Goal: Communication & Community: Answer question/provide support

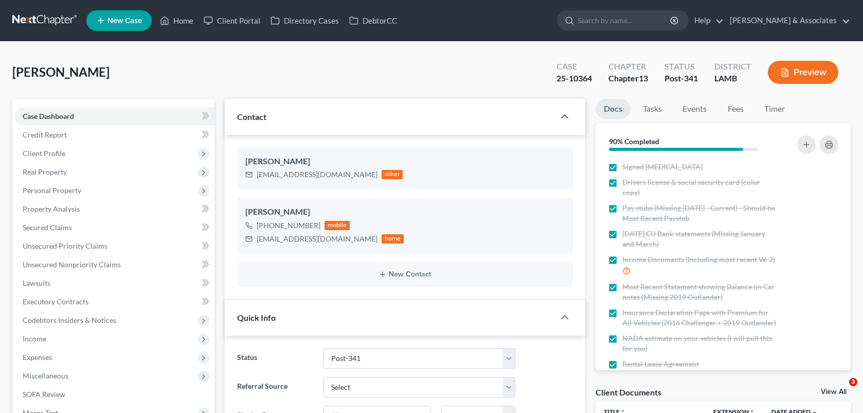
select select "19"
select select "0"
click at [178, 18] on link "Home" at bounding box center [177, 20] width 44 height 19
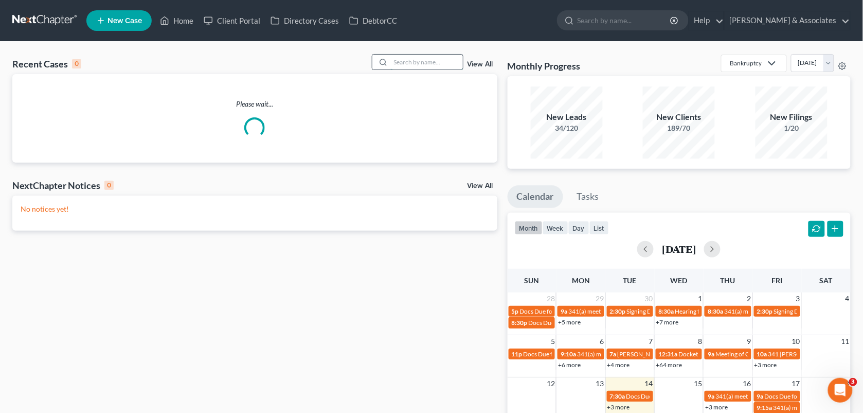
click at [399, 68] on input "search" at bounding box center [427, 62] width 72 height 15
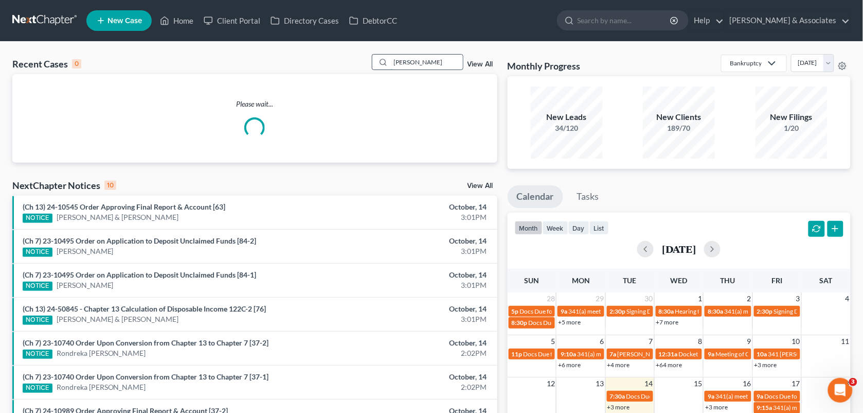
type input "[PERSON_NAME]"
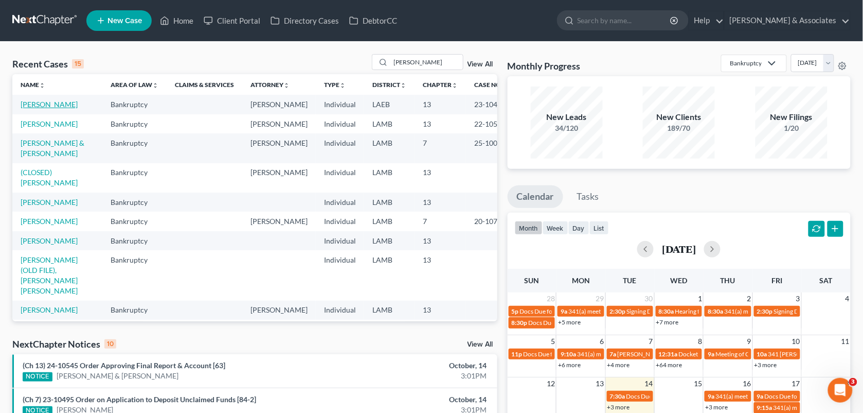
click at [56, 104] on link "[PERSON_NAME]" at bounding box center [49, 104] width 57 height 9
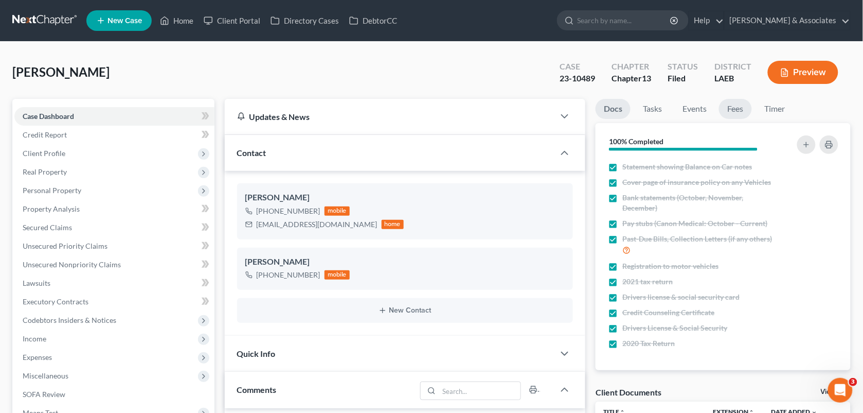
click at [726, 115] on link "Fees" at bounding box center [735, 109] width 33 height 20
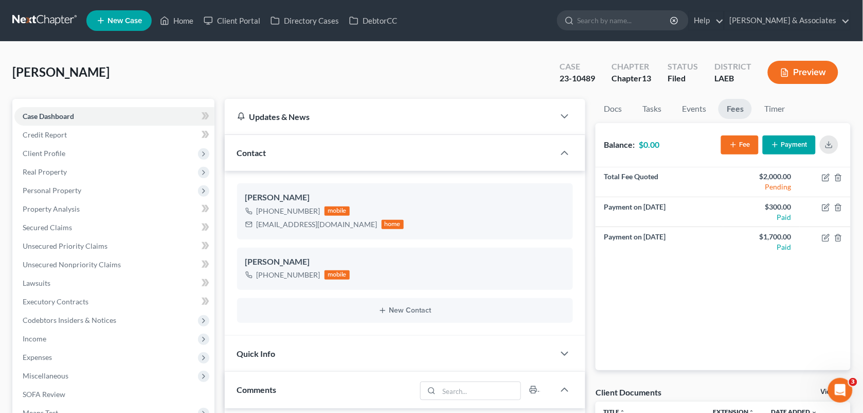
scroll to position [2482, 0]
click at [861, 39] on nav "Home New Case Client Portal Directory Cases DebtorCC [PERSON_NAME] & Associates…" at bounding box center [431, 20] width 863 height 41
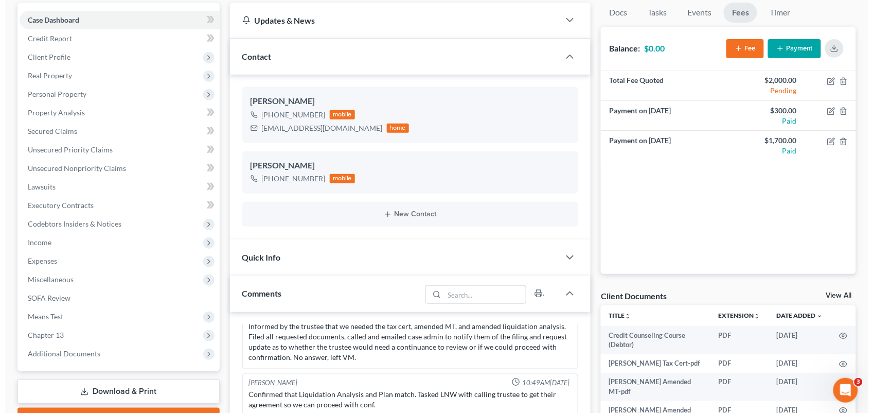
scroll to position [0, 0]
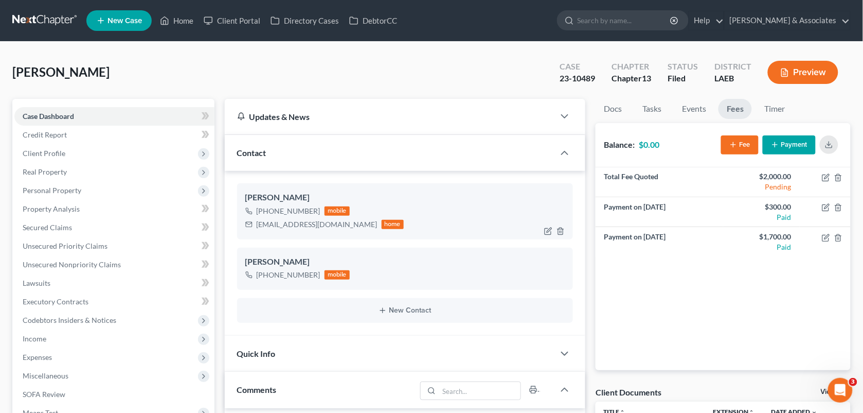
drag, startPoint x: 316, startPoint y: 210, endPoint x: 299, endPoint y: 209, distance: 17.5
click at [299, 209] on div "[PHONE_NUMBER] mobile" at bounding box center [324, 210] width 159 height 13
click at [565, 65] on div "Case" at bounding box center [578, 67] width 36 height 12
drag, startPoint x: 596, startPoint y: 77, endPoint x: 559, endPoint y: 80, distance: 37.1
click at [559, 80] on div "Case 23-10489" at bounding box center [578, 73] width 52 height 30
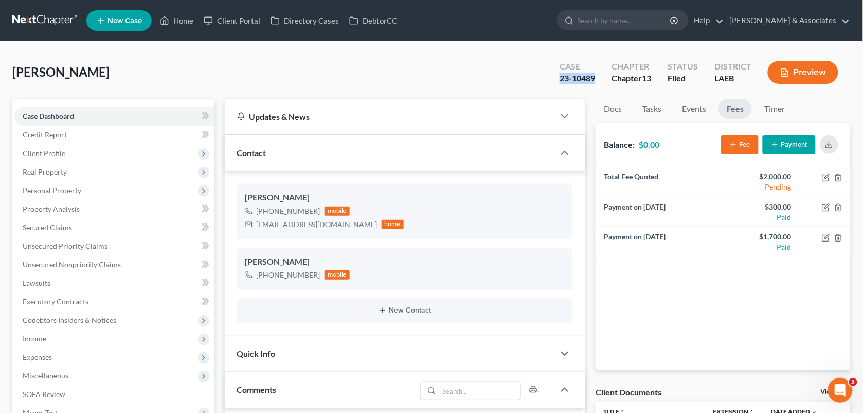
copy div "23-10489"
click at [732, 140] on icon "button" at bounding box center [734, 144] width 8 height 8
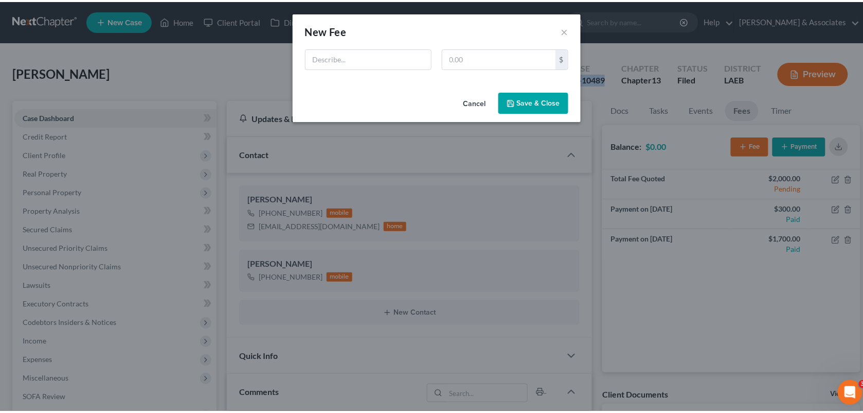
scroll to position [2471, 0]
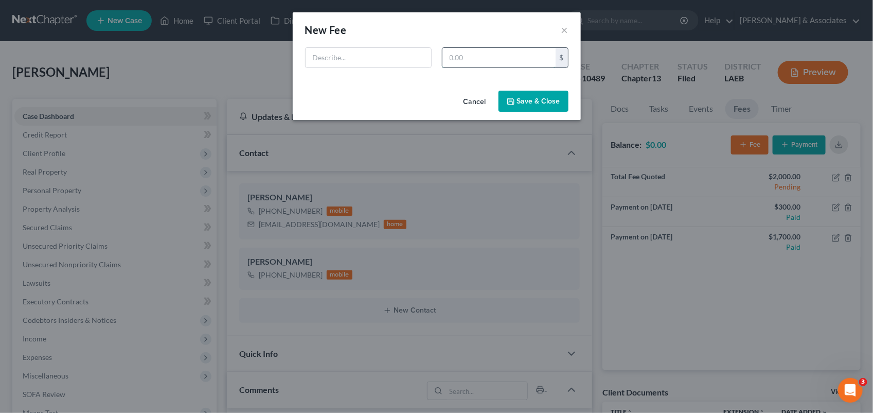
click at [494, 63] on input "text" at bounding box center [499, 58] width 113 height 20
type input "350.00"
click at [525, 98] on button "Save & Close" at bounding box center [534, 102] width 70 height 22
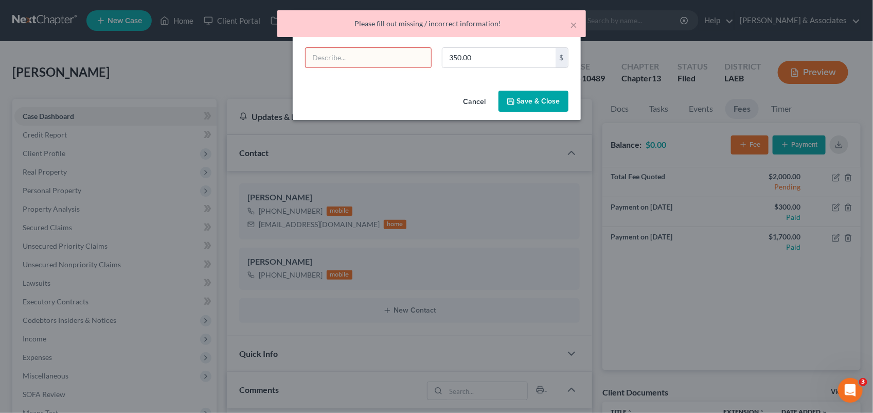
click at [333, 48] on input "text" at bounding box center [369, 58] width 126 height 20
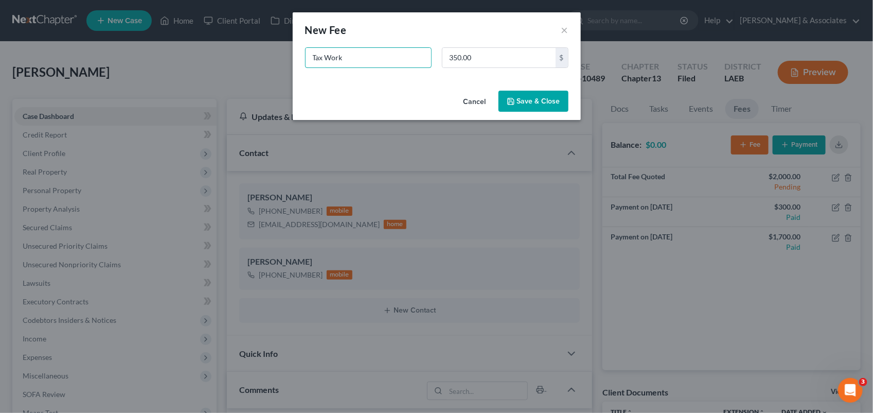
type input "Tax Work"
click at [534, 101] on button "Save & Close" at bounding box center [534, 102] width 70 height 22
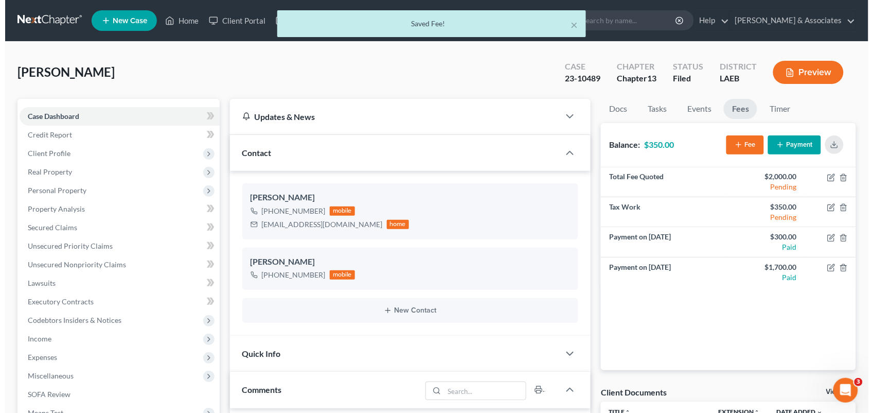
scroll to position [2482, 0]
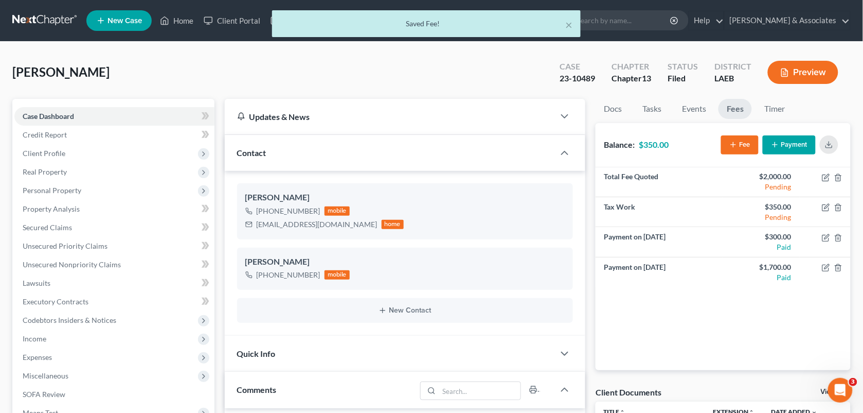
click at [789, 142] on button "Payment" at bounding box center [789, 144] width 53 height 19
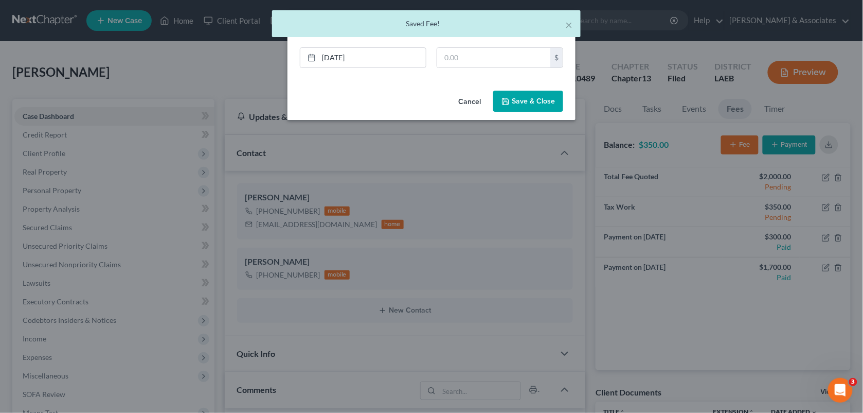
scroll to position [2471, 0]
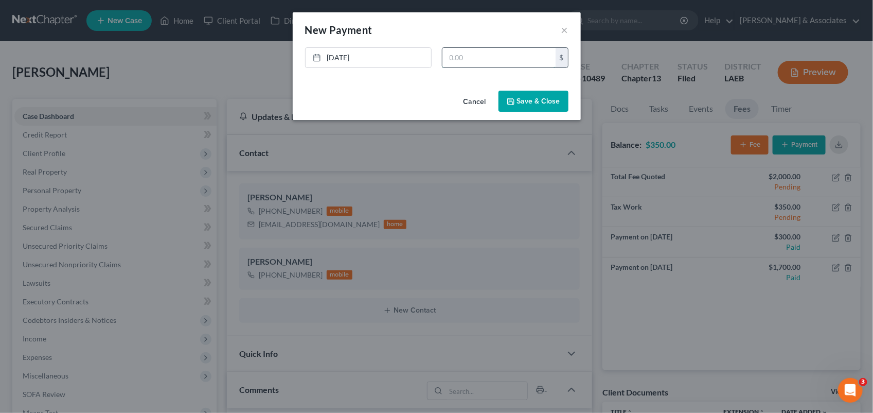
click at [492, 52] on input "text" at bounding box center [499, 58] width 113 height 20
type input "2"
type input "350.00"
click at [539, 98] on button "Save & Close" at bounding box center [534, 102] width 70 height 22
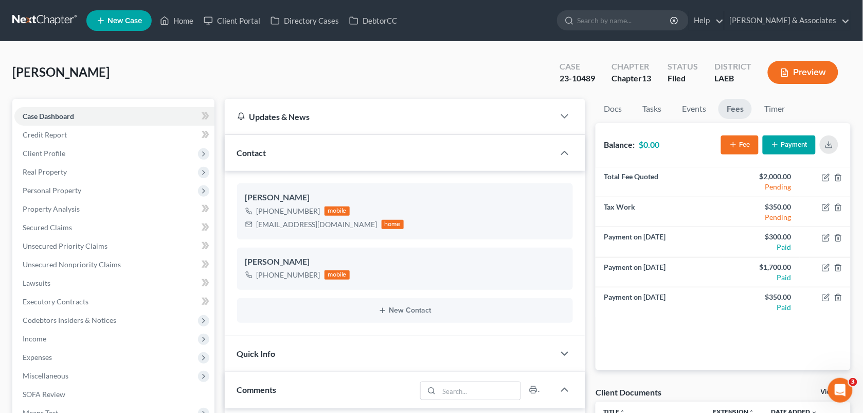
scroll to position [410, 0]
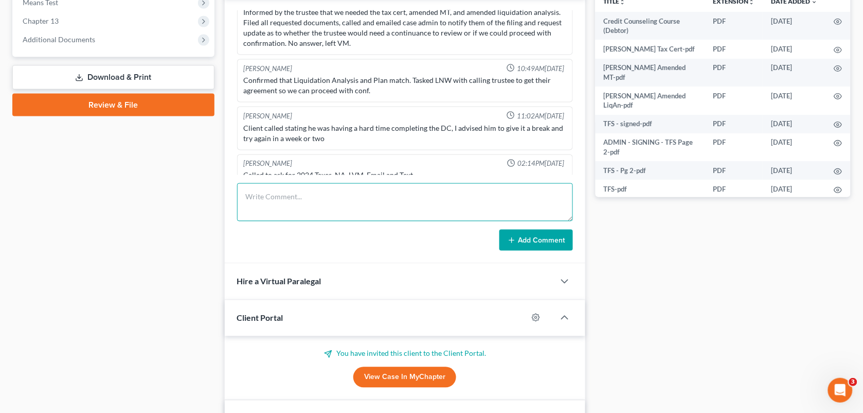
click at [466, 205] on textarea at bounding box center [405, 202] width 337 height 38
type textarea "[PERSON_NAME] paid for his taxes to be done, $350 plus lawpay fee."
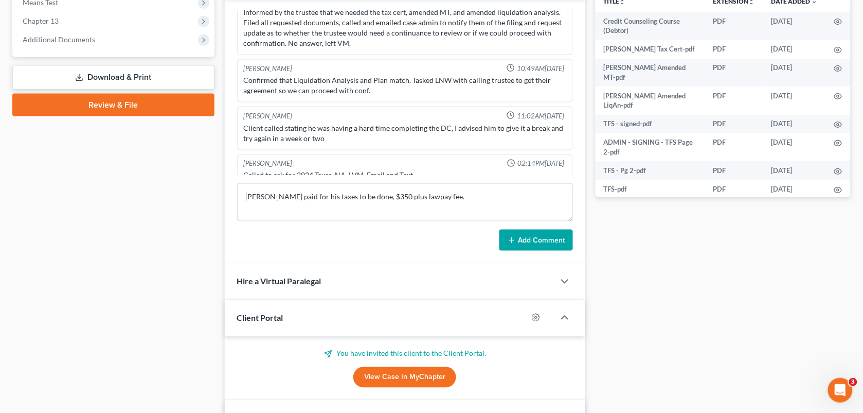
click at [525, 236] on button "Add Comment" at bounding box center [537, 240] width 74 height 22
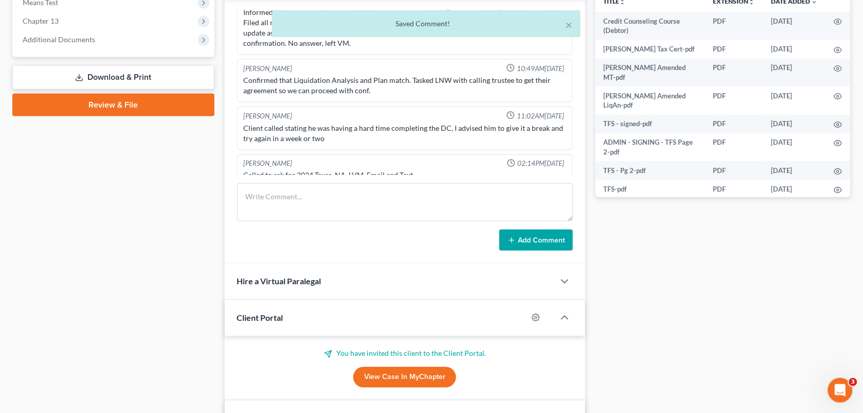
scroll to position [4092, 0]
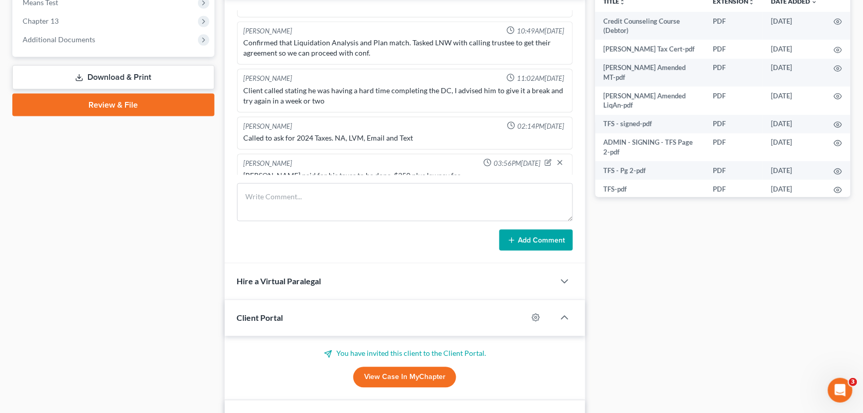
click at [210, 225] on div "Case Dashboard Payments Invoices Payments Payments Credit Report Client Profile" at bounding box center [113, 218] width 213 height 1058
click at [661, 275] on div "Docs Tasks Events Fees Timer 100% Completed Nothing here yet! Statement showing…" at bounding box center [724, 218] width 266 height 1058
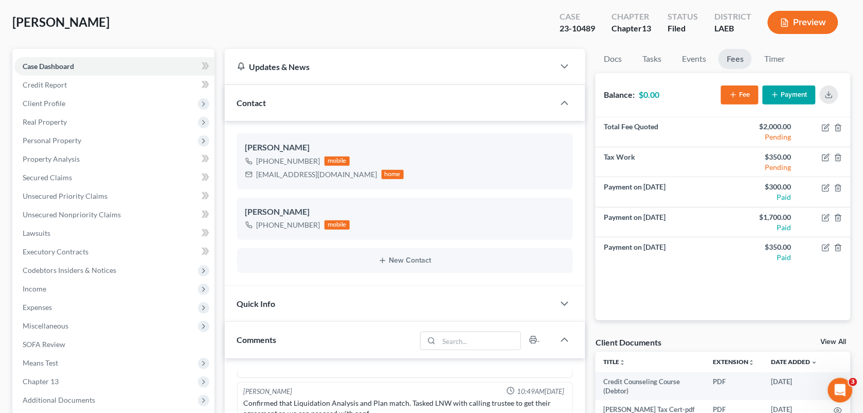
scroll to position [0, 0]
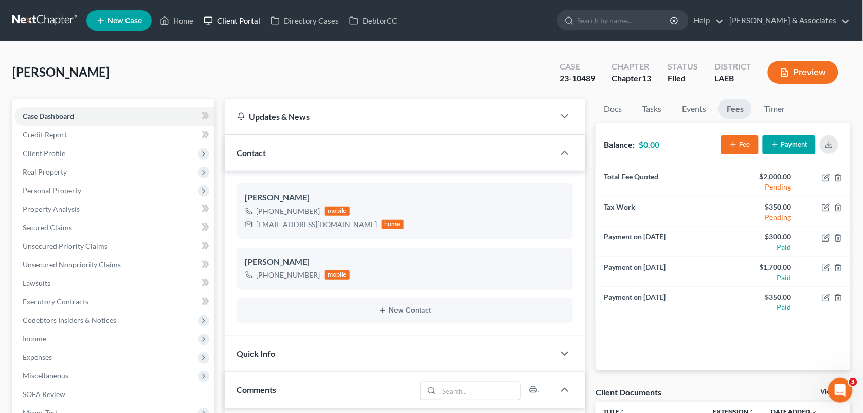
click at [205, 29] on link "Client Portal" at bounding box center [232, 20] width 67 height 19
click at [168, 29] on link "Home" at bounding box center [177, 20] width 44 height 19
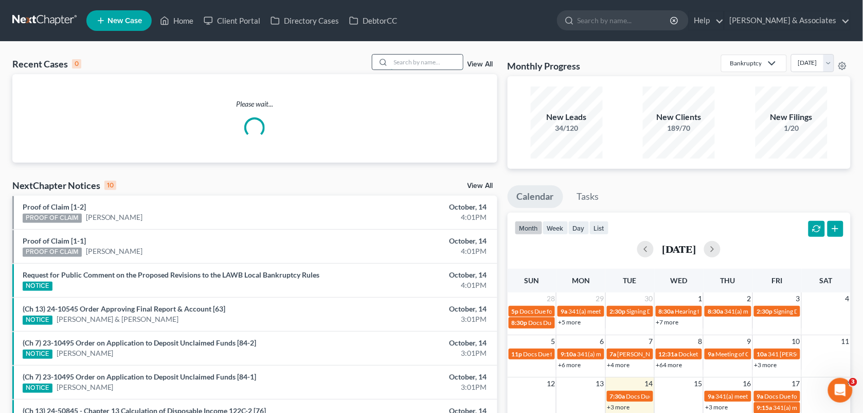
click at [412, 58] on input "search" at bounding box center [427, 62] width 72 height 15
type input "[PERSON_NAME]"
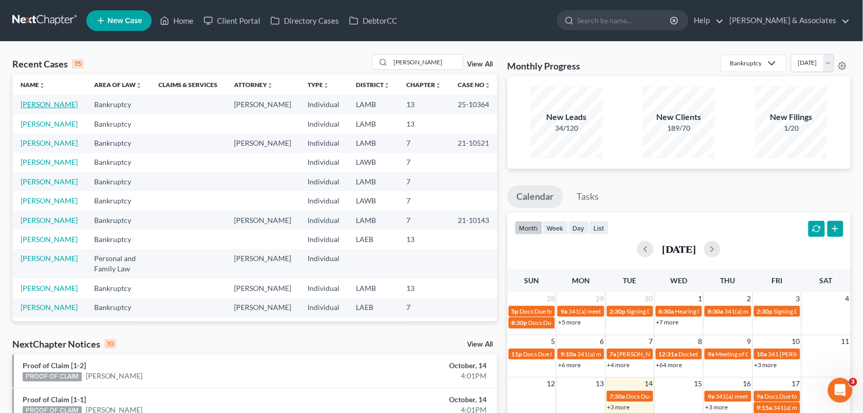
click at [41, 102] on link "[PERSON_NAME]" at bounding box center [49, 104] width 57 height 9
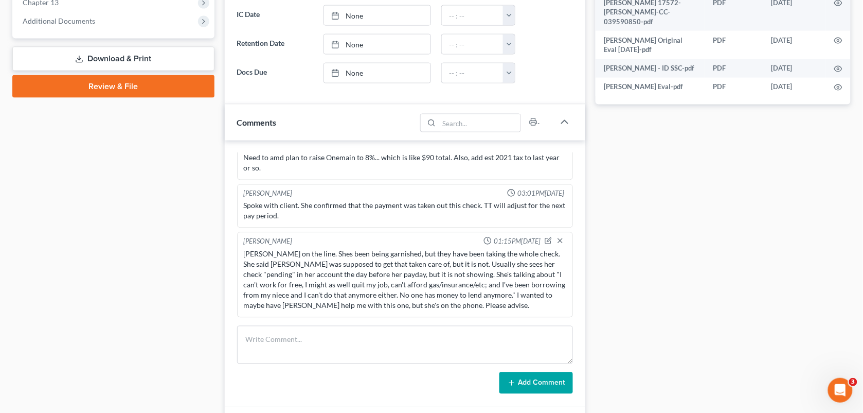
scroll to position [481, 0]
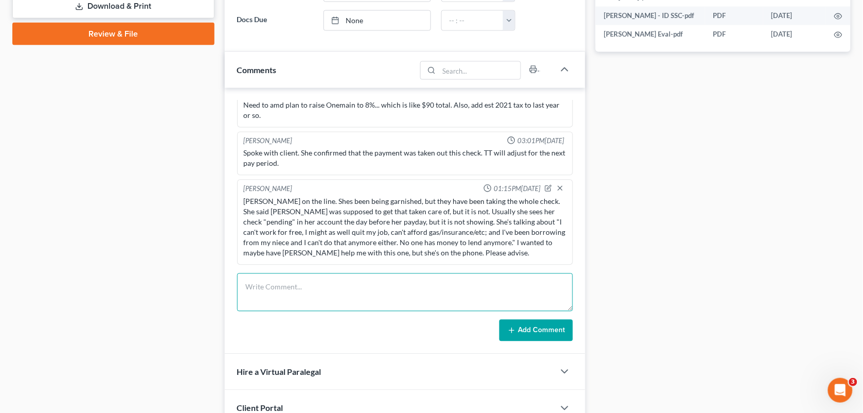
click at [317, 292] on textarea at bounding box center [405, 292] width 337 height 38
paste textarea "The trustee's system shows that they refunded $2,682.60 to the employer last we…"
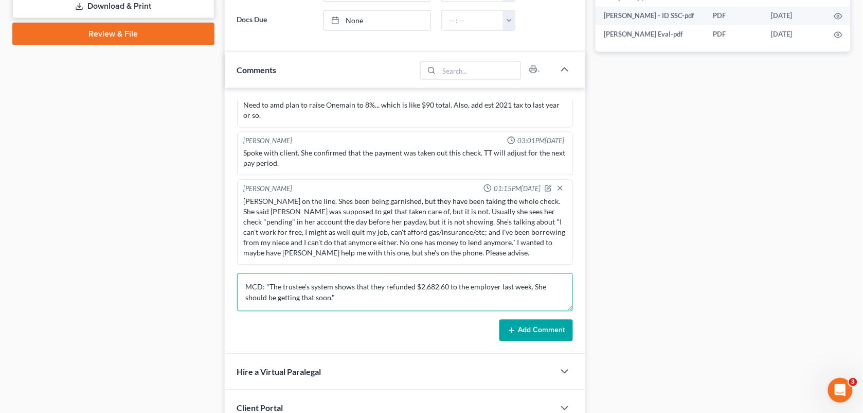
type textarea "MCD: "The trustee's system shows that they refunded $2,682.60 to the employer l…"
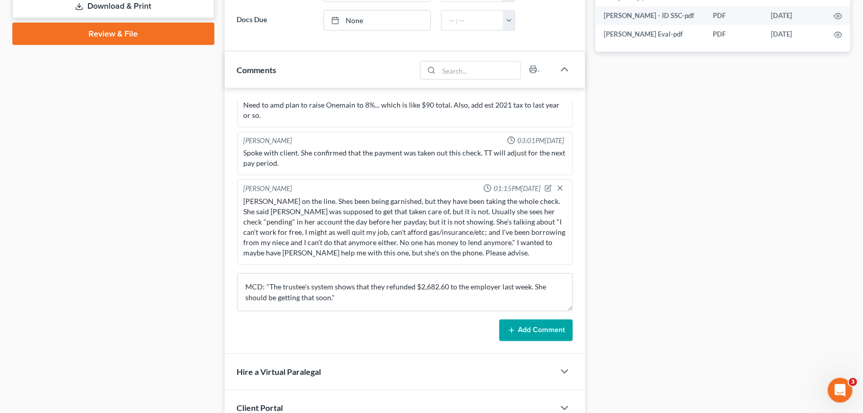
click at [552, 334] on button "Add Comment" at bounding box center [537, 331] width 74 height 22
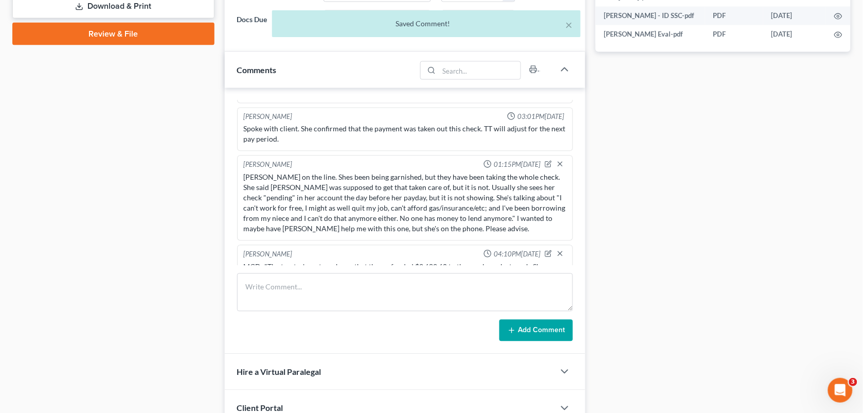
scroll to position [4199, 0]
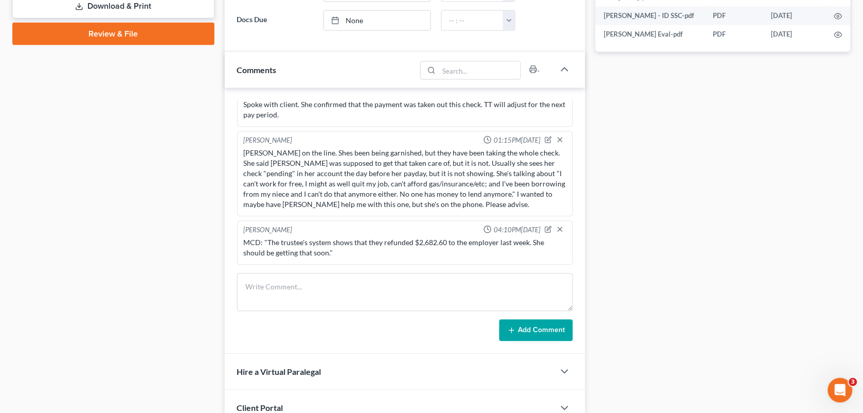
click at [664, 184] on div "Docs Tasks Events Fees Timer 90% Completed Nothing here yet! Signed [MEDICAL_DA…" at bounding box center [724, 173] width 266 height 1111
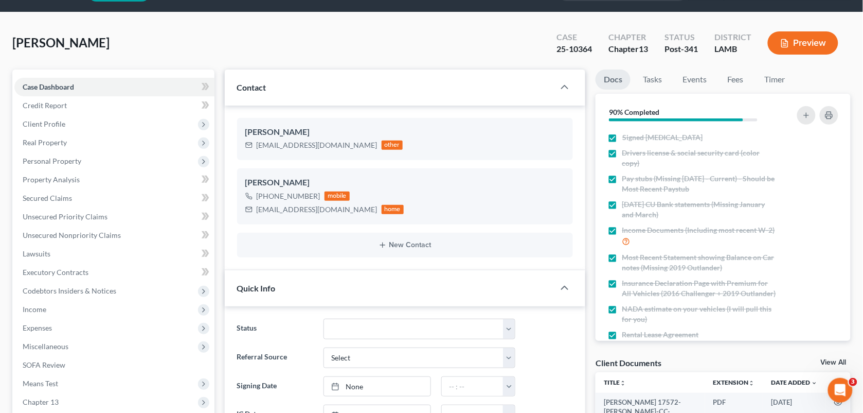
scroll to position [4, 0]
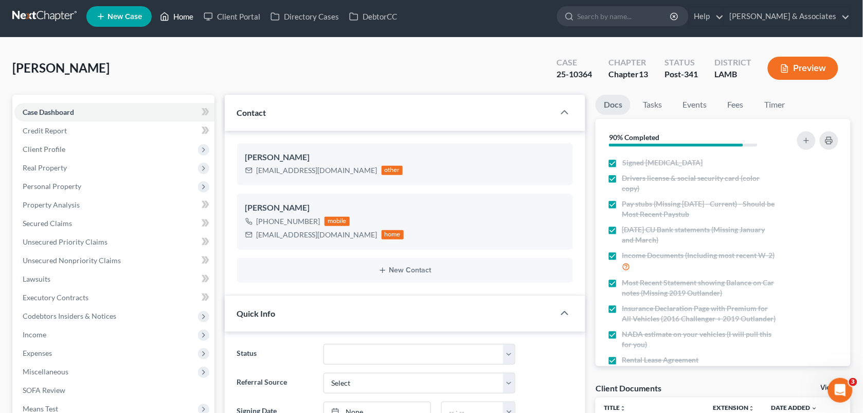
click at [189, 24] on link "Home" at bounding box center [177, 16] width 44 height 19
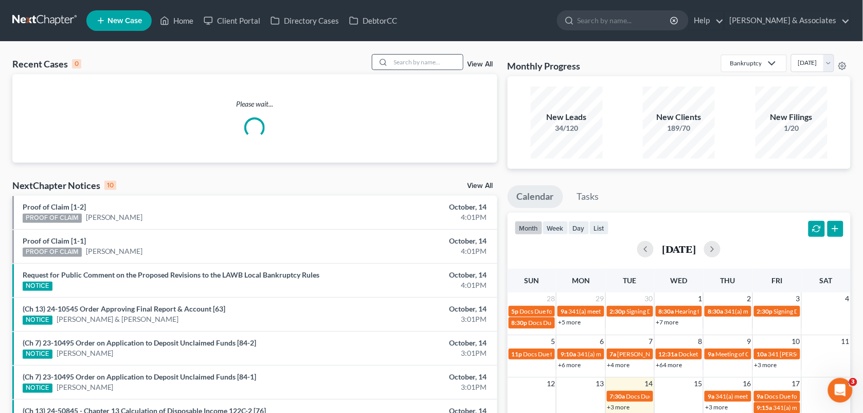
click at [389, 70] on div at bounding box center [418, 62] width 92 height 16
click at [405, 63] on input "search" at bounding box center [427, 62] width 72 height 15
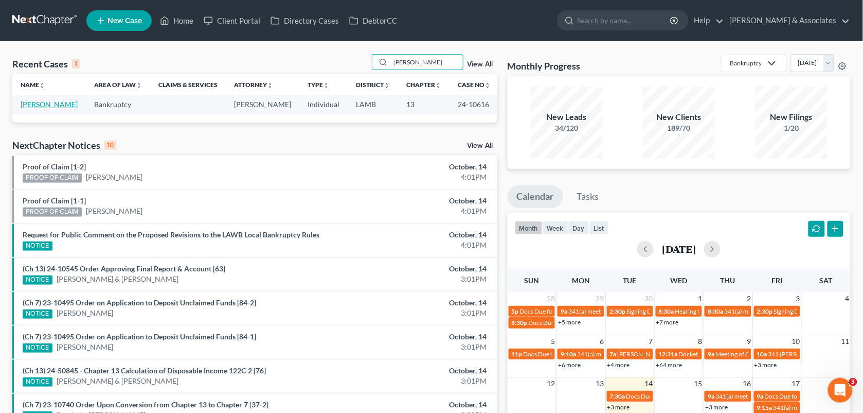
type input "[PERSON_NAME]"
click at [55, 104] on link "[PERSON_NAME]" at bounding box center [49, 104] width 57 height 9
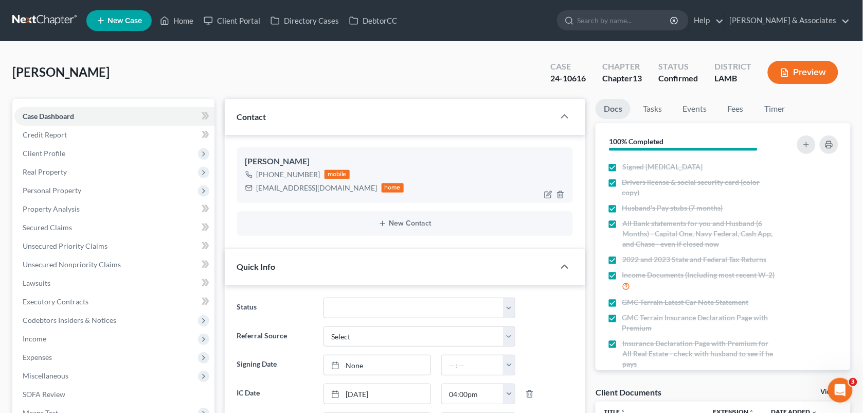
drag, startPoint x: 314, startPoint y: 175, endPoint x: 266, endPoint y: 172, distance: 49.0
click at [266, 172] on div "[PHONE_NUMBER]" at bounding box center [289, 174] width 64 height 10
copy div "[PHONE_NUMBER]"
click at [335, 61] on div "[PERSON_NAME] Upgraded Case 24-10616 Chapter Chapter 13 Status Confirmed Distri…" at bounding box center [431, 76] width 839 height 45
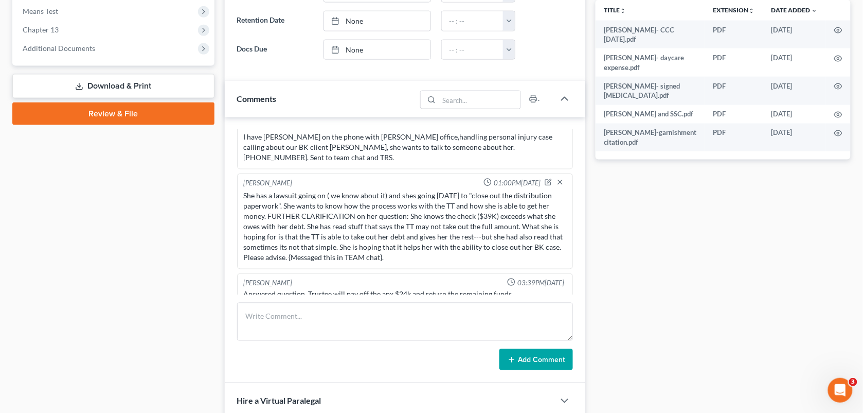
scroll to position [428, 0]
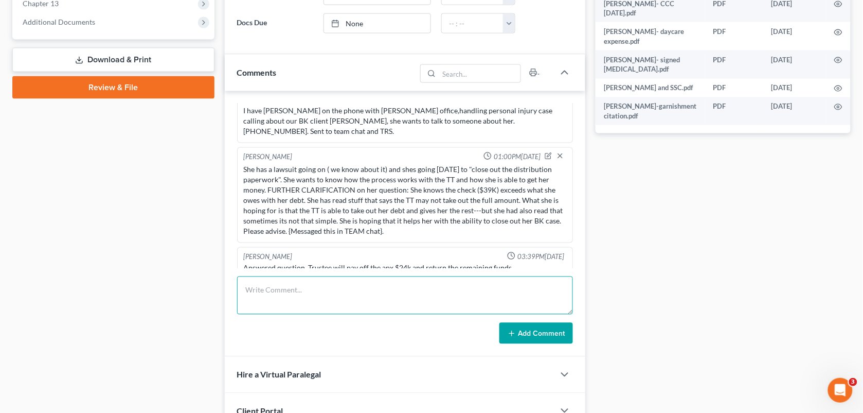
click at [360, 293] on textarea at bounding box center [405, 295] width 337 height 38
paste textarea "[PHONE_NUMBER]"
type textarea "[PHONE_NUMBER]"
drag, startPoint x: 333, startPoint y: 293, endPoint x: 223, endPoint y: 293, distance: 110.6
click at [223, 293] on div "Updates & News × [US_STATE][GEOGRAPHIC_DATA] Notes: Take a look at NextChapter'…" at bounding box center [406, 201] width 372 height 1061
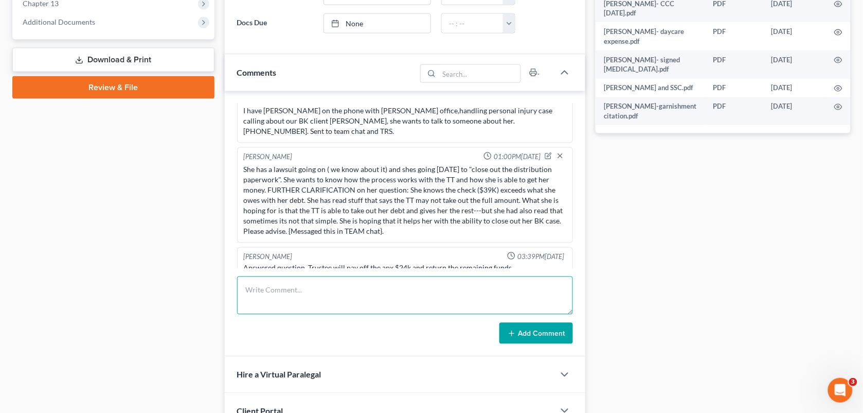
click at [498, 287] on textarea at bounding box center [405, 295] width 337 height 38
paste textarea "How long does the process take? If she makes a payment for this month, does tha…"
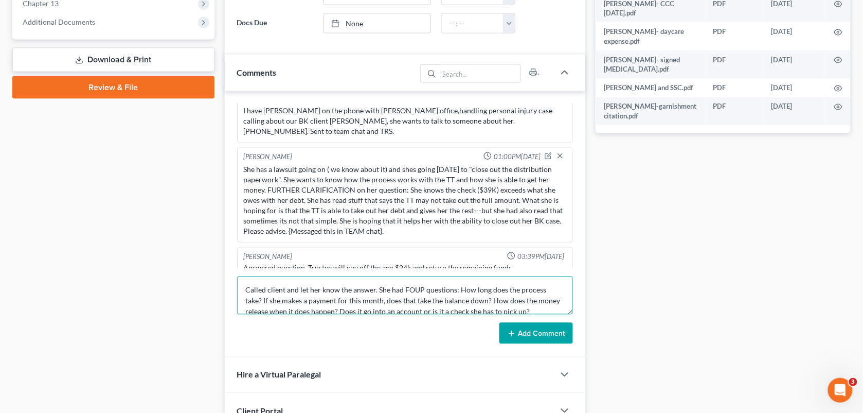
scroll to position [2, 0]
type textarea "Called client and let her know the answer. She had FOUP questions: How long doe…"
click at [534, 330] on button "Add Comment" at bounding box center [537, 334] width 74 height 22
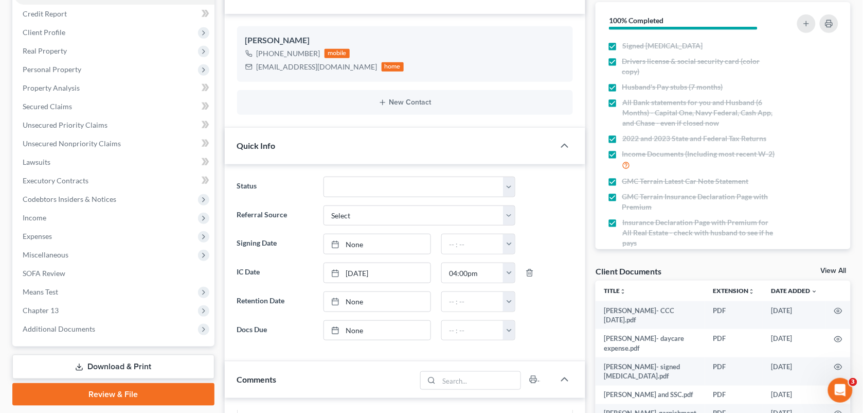
scroll to position [0, 0]
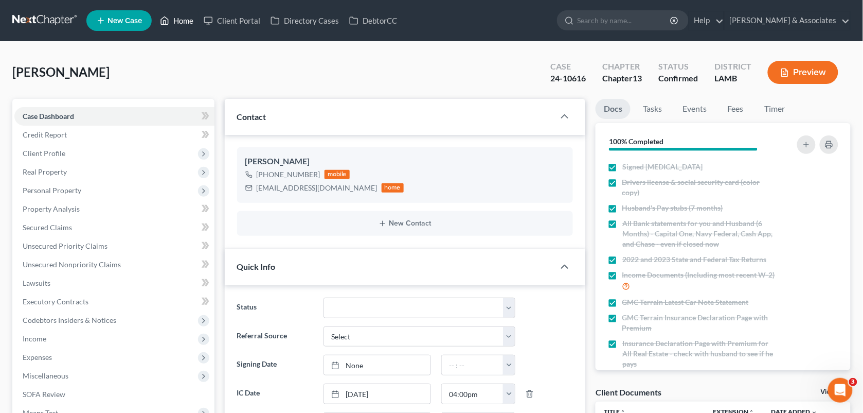
click at [178, 29] on link "Home" at bounding box center [177, 20] width 44 height 19
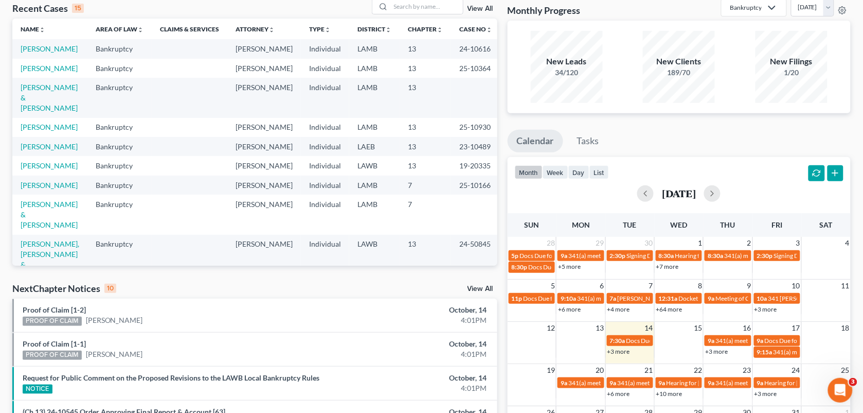
scroll to position [57, 0]
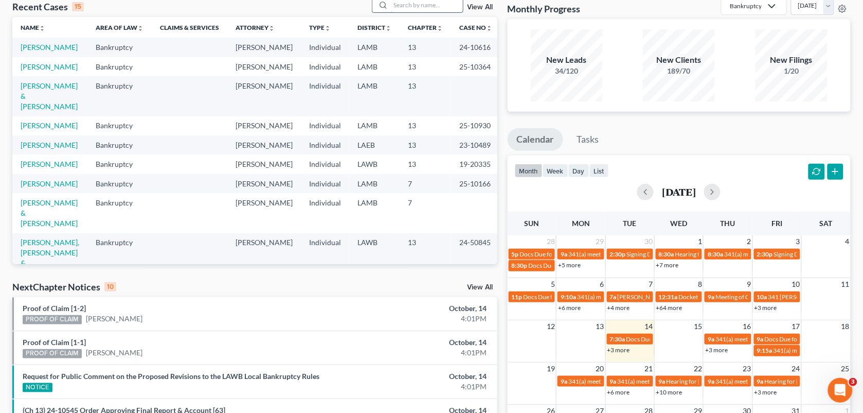
click at [391, 9] on input "search" at bounding box center [427, 4] width 72 height 15
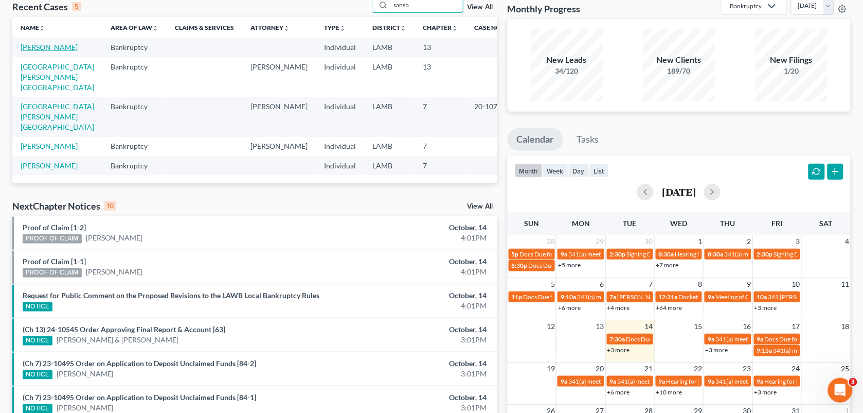
type input "sansb"
click at [32, 46] on link "[PERSON_NAME]" at bounding box center [49, 47] width 57 height 9
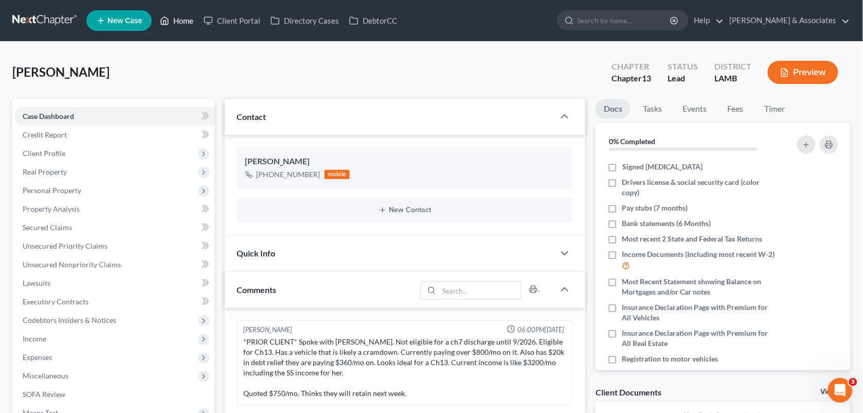
click at [181, 19] on link "Home" at bounding box center [177, 20] width 44 height 19
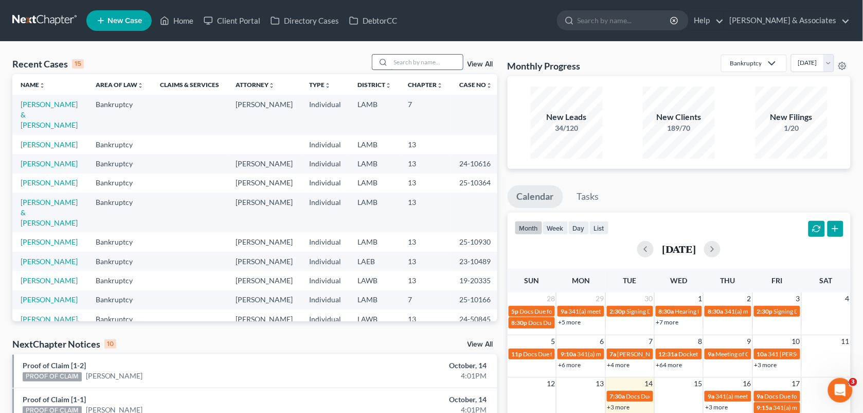
click at [401, 63] on input "search" at bounding box center [427, 62] width 72 height 15
click at [411, 64] on input "search" at bounding box center [427, 62] width 72 height 15
type input "[PERSON_NAME]"
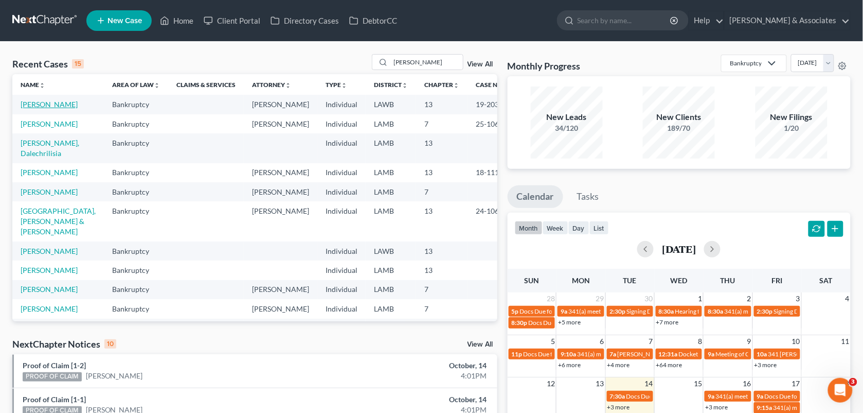
click at [50, 101] on link "[PERSON_NAME]" at bounding box center [49, 104] width 57 height 9
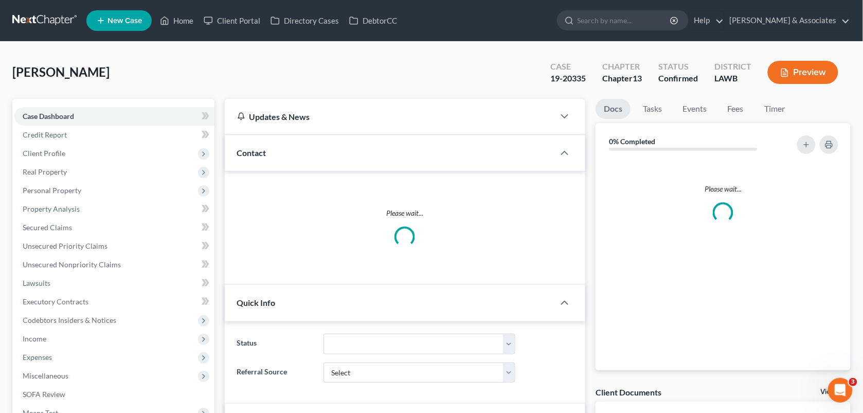
click at [50, 101] on div "Case Dashboard Payments Invoices Payments Payments Credit Report Client Profile…" at bounding box center [113, 283] width 202 height 368
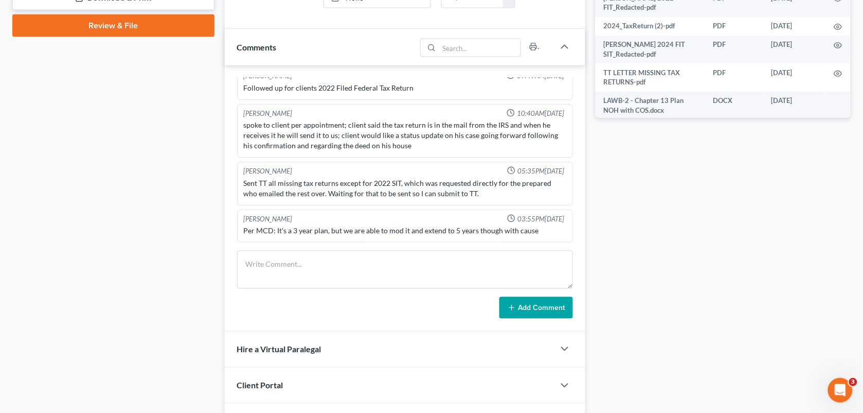
scroll to position [512, 0]
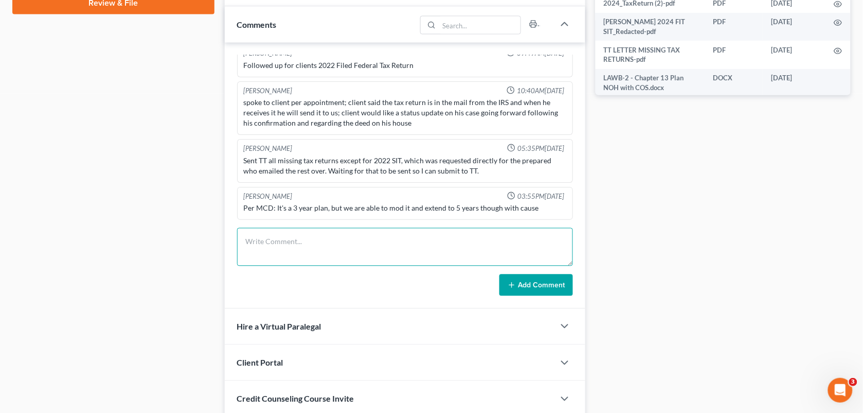
click at [328, 252] on textarea at bounding box center [405, 247] width 337 height 38
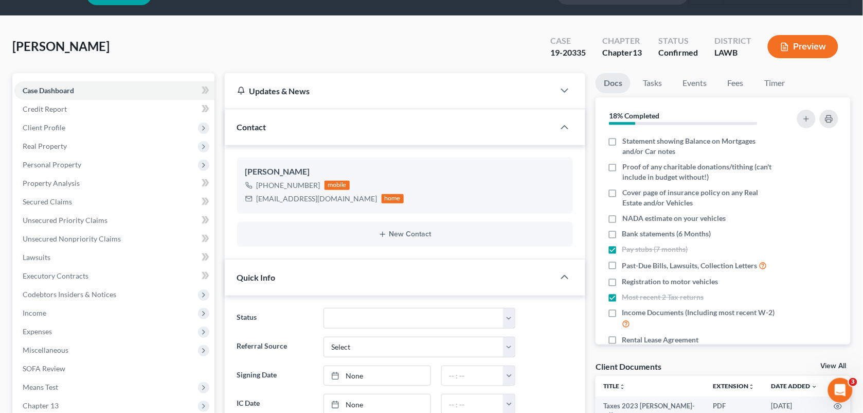
scroll to position [0, 0]
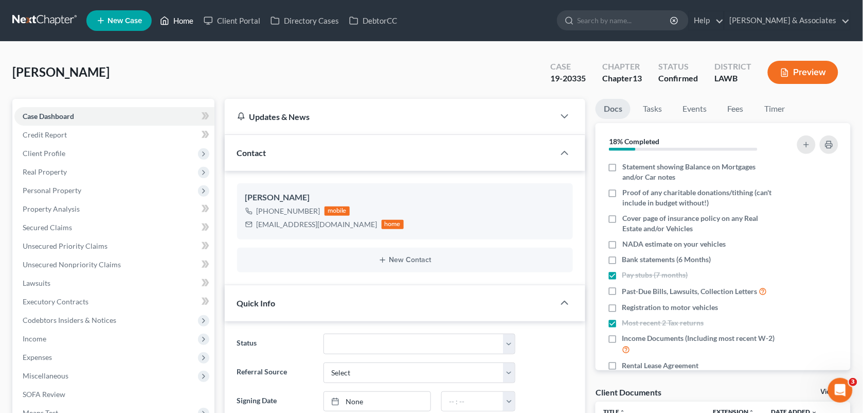
click at [176, 16] on link "Home" at bounding box center [177, 20] width 44 height 19
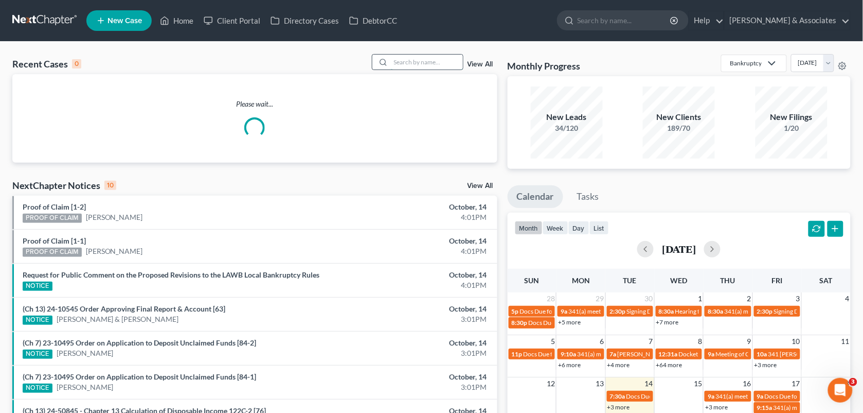
click at [405, 58] on input "search" at bounding box center [427, 62] width 72 height 15
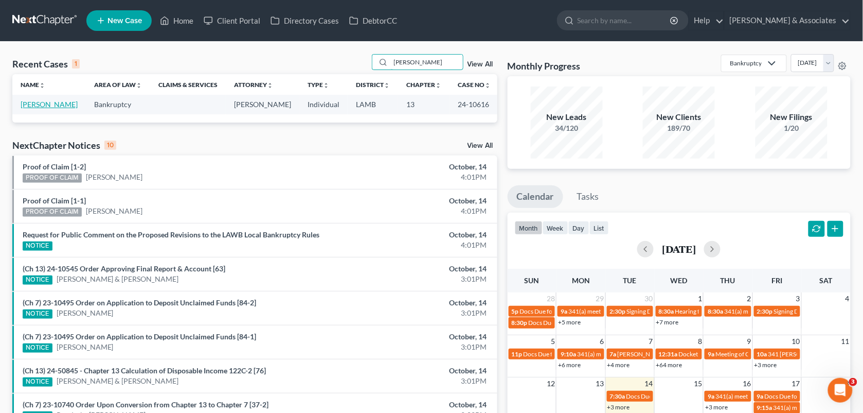
type input "[PERSON_NAME]"
click at [58, 101] on link "[PERSON_NAME]" at bounding box center [49, 104] width 57 height 9
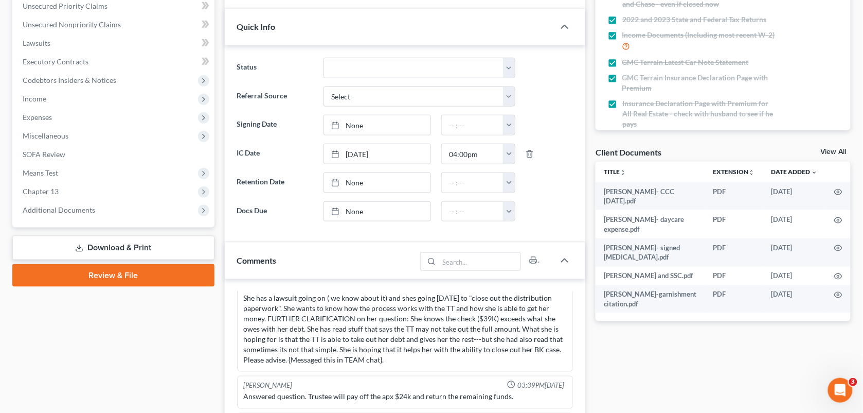
scroll to position [167, 0]
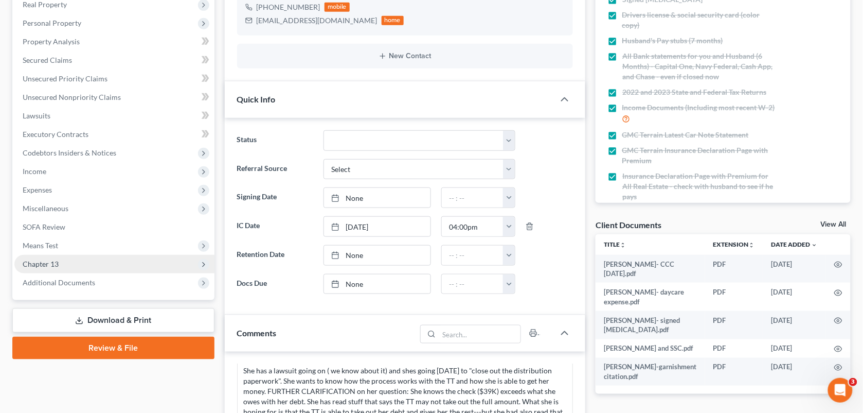
click at [107, 263] on span "Chapter 13" at bounding box center [114, 264] width 200 height 19
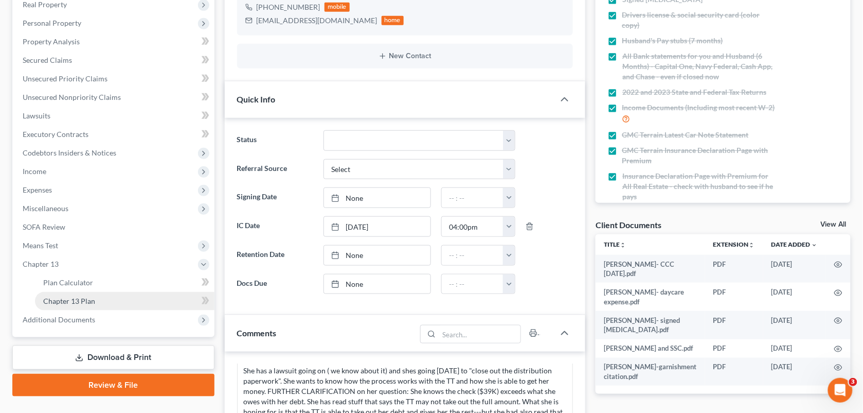
click at [97, 298] on link "Chapter 13 Plan" at bounding box center [125, 301] width 180 height 19
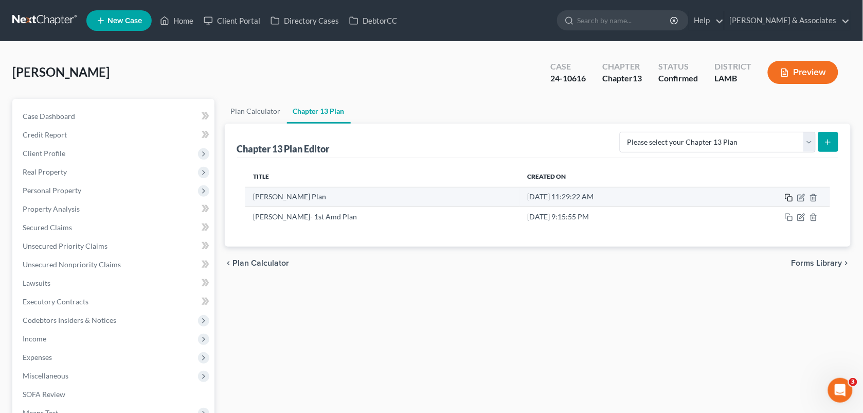
click at [786, 196] on icon "button" at bounding box center [789, 197] width 8 height 8
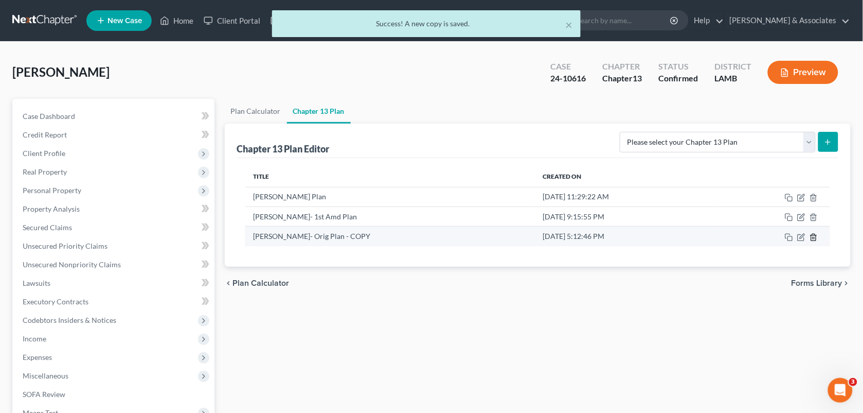
click at [815, 237] on line "button" at bounding box center [815, 238] width 0 height 2
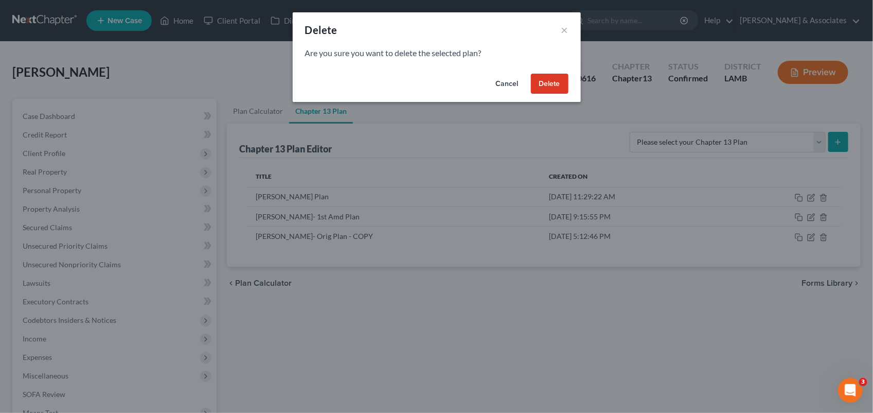
click at [552, 86] on button "Delete" at bounding box center [550, 84] width 38 height 21
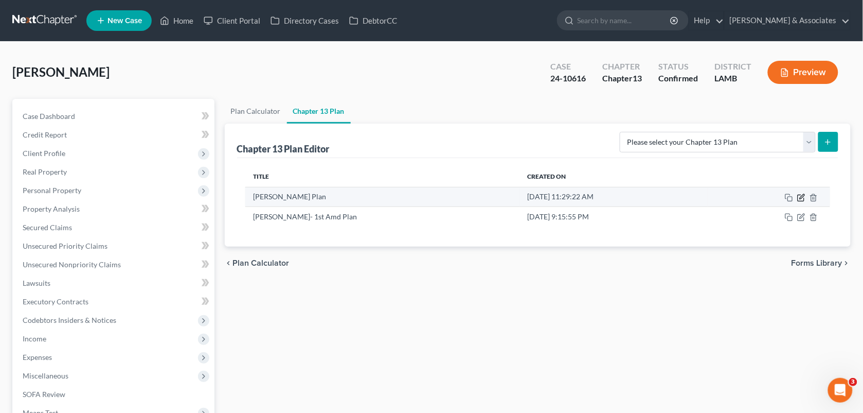
click at [799, 195] on icon "button" at bounding box center [801, 198] width 6 height 6
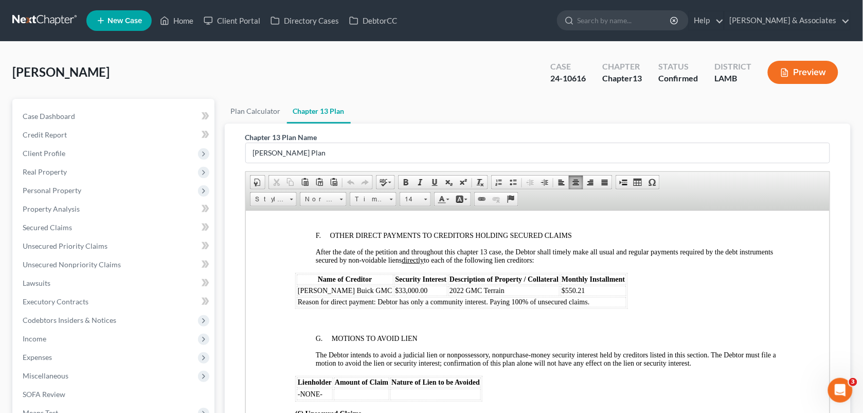
scroll to position [1660, 0]
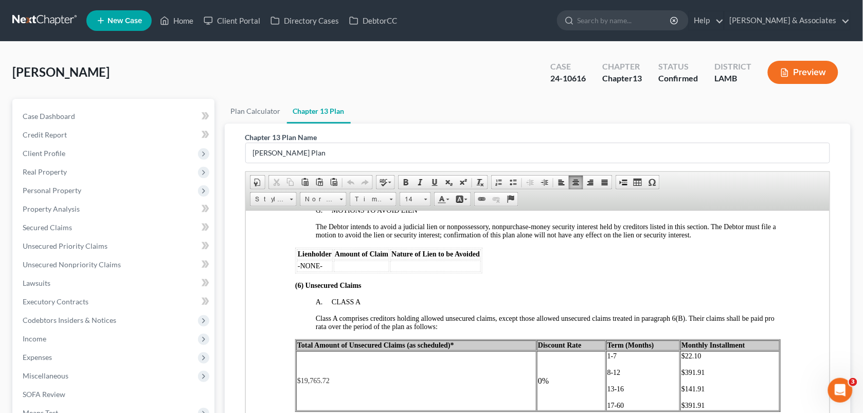
drag, startPoint x: 826, startPoint y: 315, endPoint x: 1076, endPoint y: 569, distance: 356.2
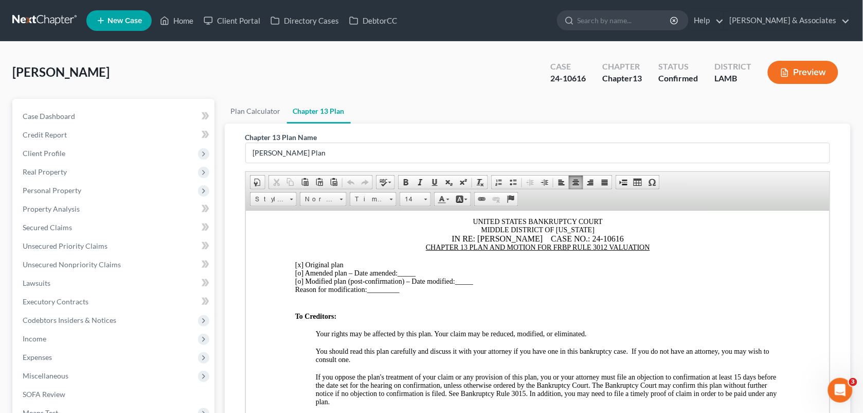
scroll to position [0, 0]
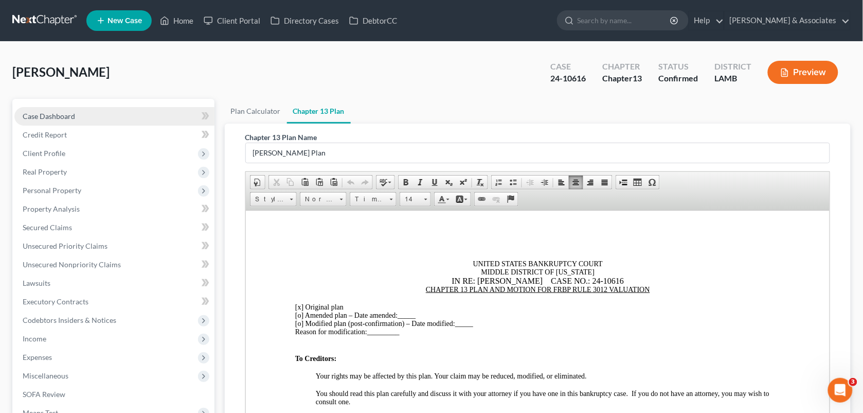
click at [88, 113] on link "Case Dashboard" at bounding box center [114, 116] width 200 height 19
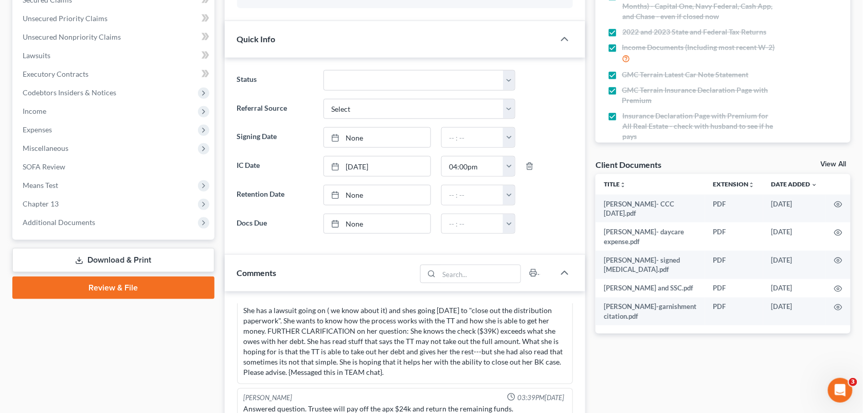
scroll to position [421, 0]
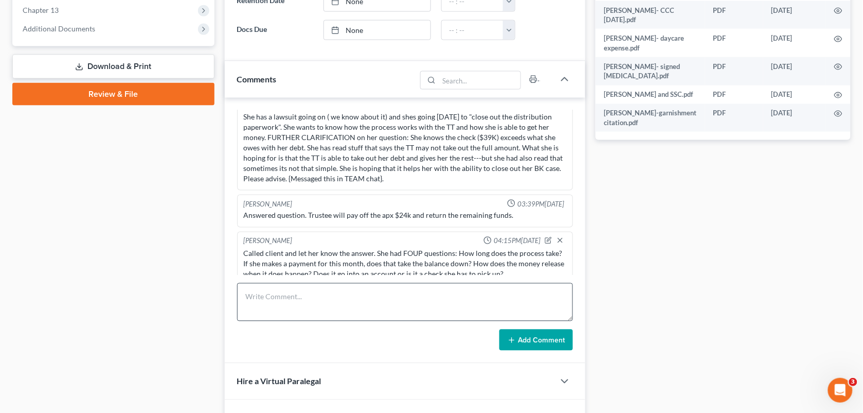
drag, startPoint x: 195, startPoint y: 222, endPoint x: 305, endPoint y: 305, distance: 138.2
click at [195, 222] on div "Case Dashboard Payments Invoices Payments Payments Credit Report Client Profile" at bounding box center [113, 208] width 213 height 1061
click at [305, 305] on textarea at bounding box center [405, 302] width 337 height 38
paste textarea "I just discussed this with [PERSON_NAME], a member of management. She told me y…"
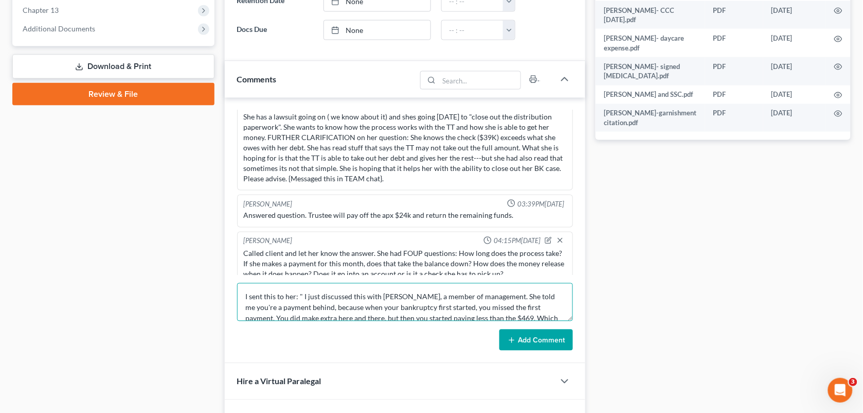
scroll to position [66, 0]
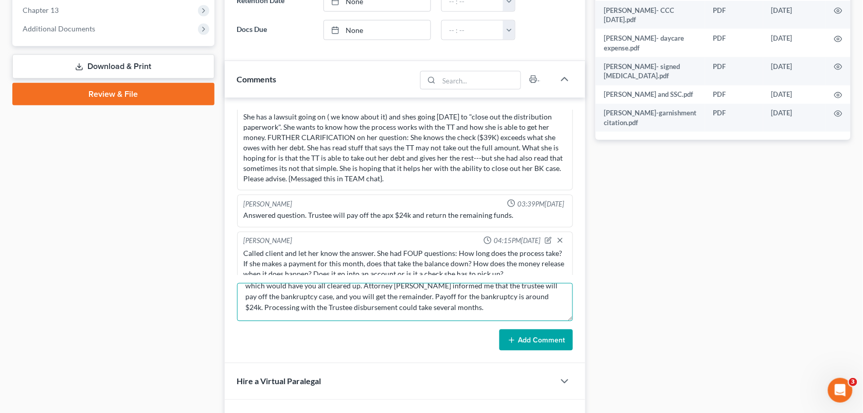
click at [305, 305] on textarea "I sent this to her: " I just discussed this with [PERSON_NAME], a member of man…" at bounding box center [405, 302] width 337 height 38
type textarea "I sent this to her: " I just discussed this with [PERSON_NAME], a member of man…"
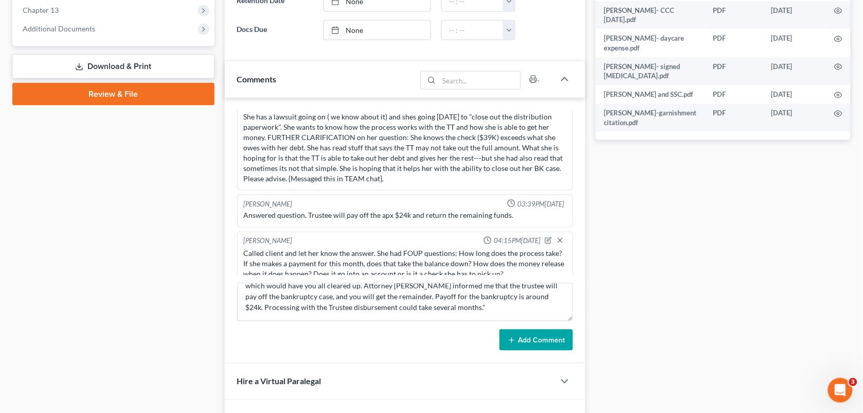
click at [535, 351] on button "Add Comment" at bounding box center [537, 340] width 74 height 22
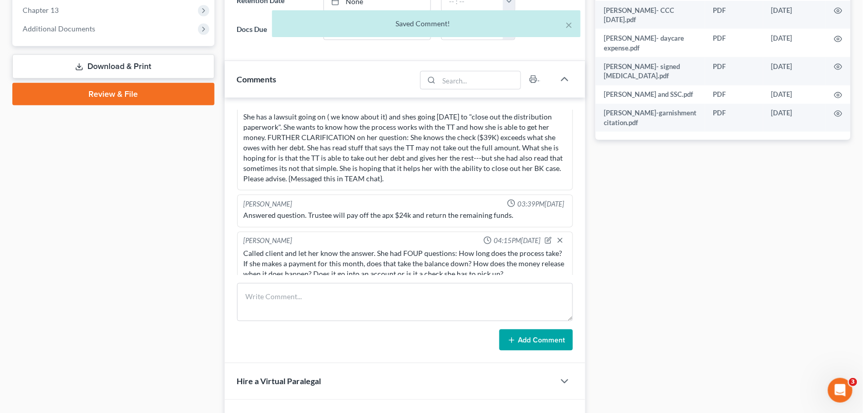
scroll to position [2879, 0]
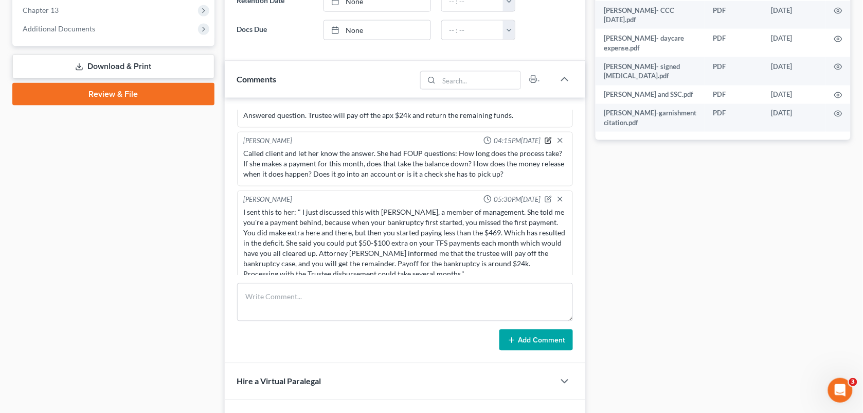
click at [546, 138] on icon "button" at bounding box center [549, 141] width 6 height 6
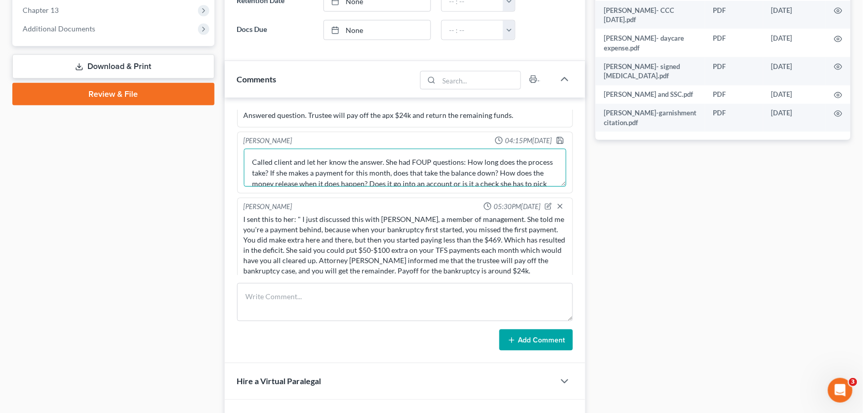
scroll to position [21, 0]
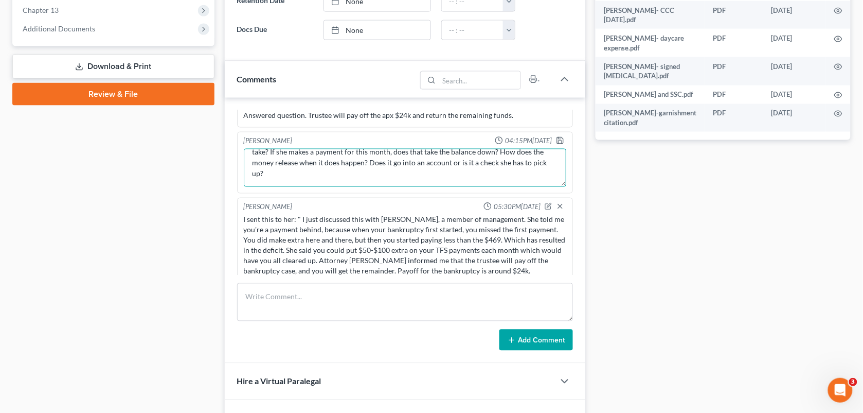
click at [431, 166] on textarea "Called client and let her know the answer. She had FOUP questions: How long doe…" at bounding box center [405, 168] width 323 height 38
type textarea "Called client and let her know the answer. She had FOUP questions: How long doe…"
click at [556, 136] on icon "button" at bounding box center [560, 140] width 8 height 8
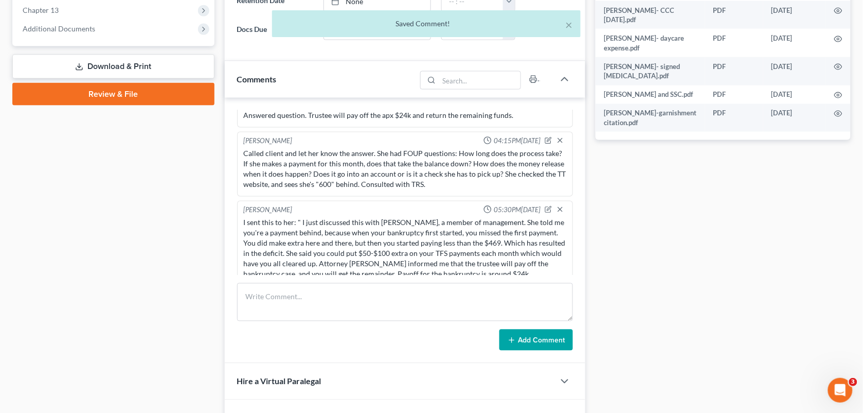
scroll to position [2890, 0]
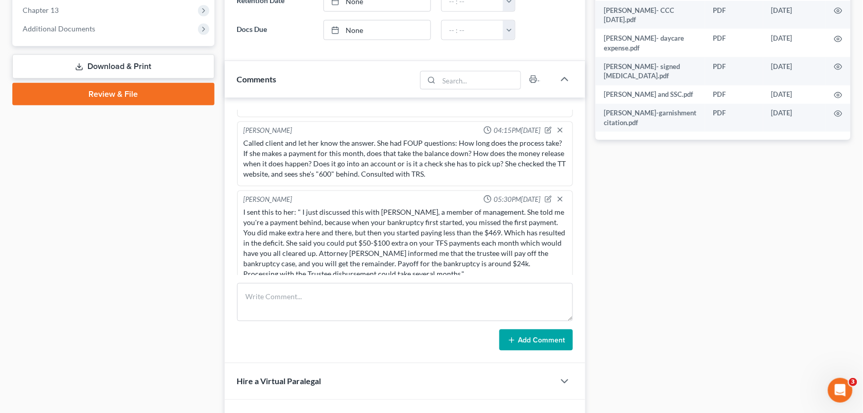
click at [623, 272] on div "Docs Tasks Events Fees Timer 100% Completed Nothing here yet! Signed [MEDICAL_D…" at bounding box center [724, 208] width 266 height 1061
drag, startPoint x: 607, startPoint y: 262, endPoint x: 462, endPoint y: 170, distance: 172.3
click at [607, 262] on div "Docs Tasks Events Fees Timer 100% Completed Nothing here yet! Signed [MEDICAL_D…" at bounding box center [724, 208] width 266 height 1061
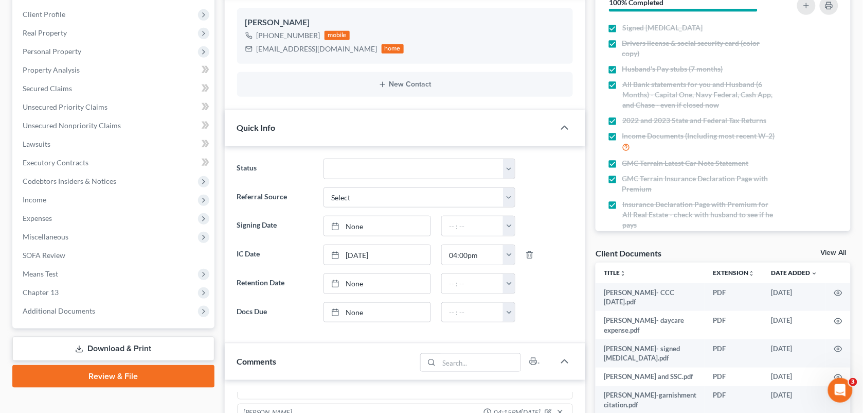
scroll to position [0, 0]
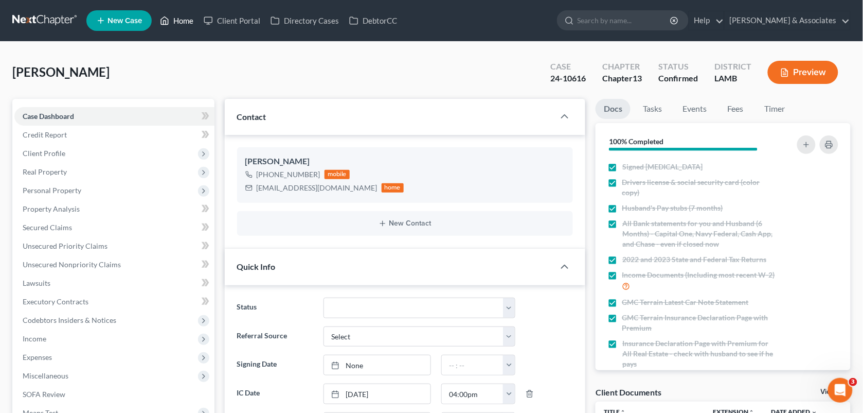
click at [184, 24] on link "Home" at bounding box center [177, 20] width 44 height 19
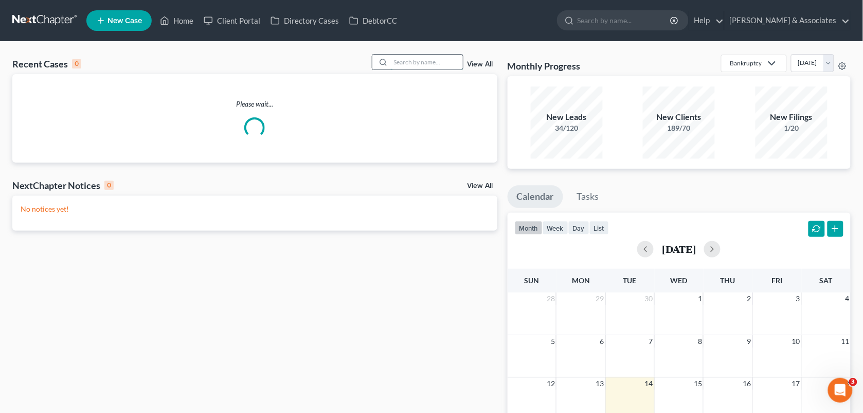
click at [412, 61] on input "search" at bounding box center [427, 62] width 72 height 15
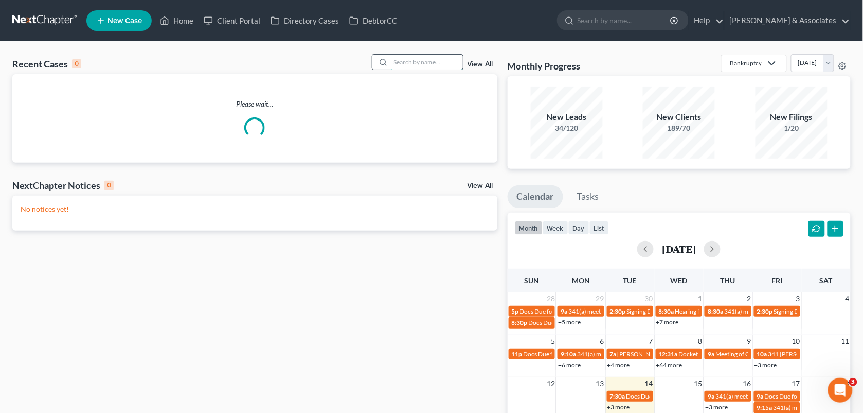
click at [404, 67] on input "search" at bounding box center [427, 62] width 72 height 15
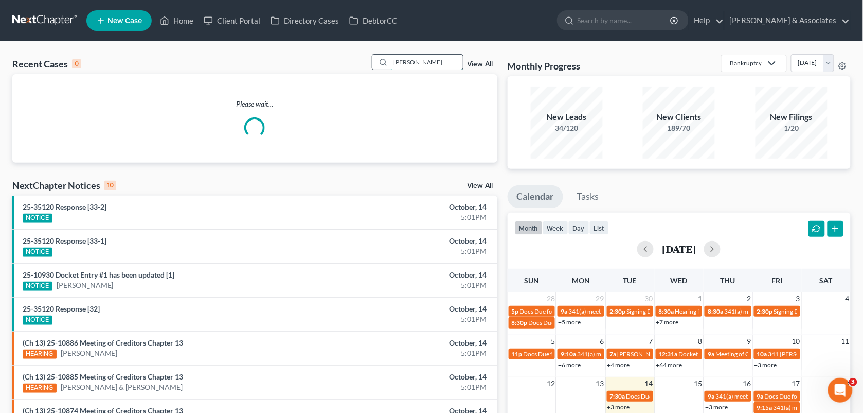
type input "[PERSON_NAME]"
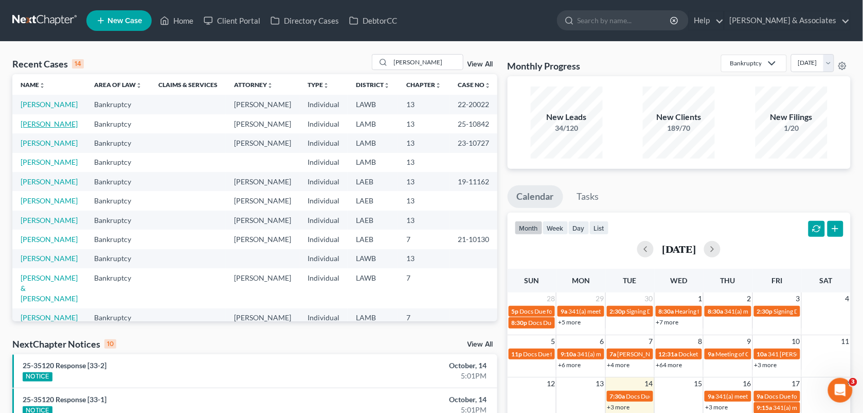
click at [40, 128] on link "[PERSON_NAME]" at bounding box center [49, 123] width 57 height 9
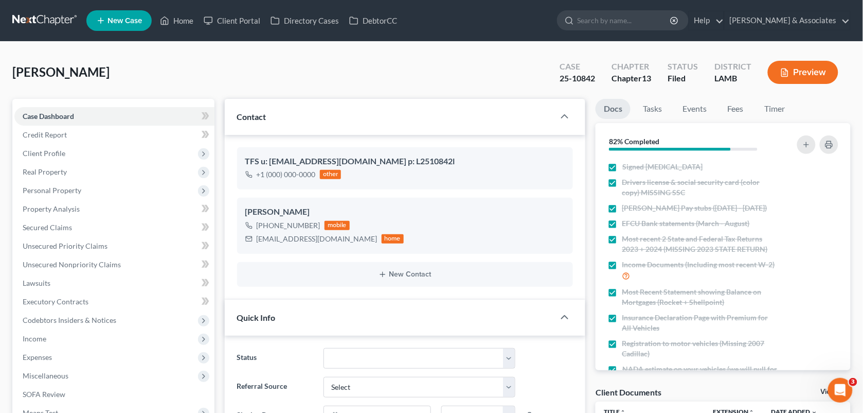
click at [863, 35] on nav "Home New Case Client Portal Directory Cases DebtorCC [PERSON_NAME] & Associates…" at bounding box center [431, 20] width 863 height 41
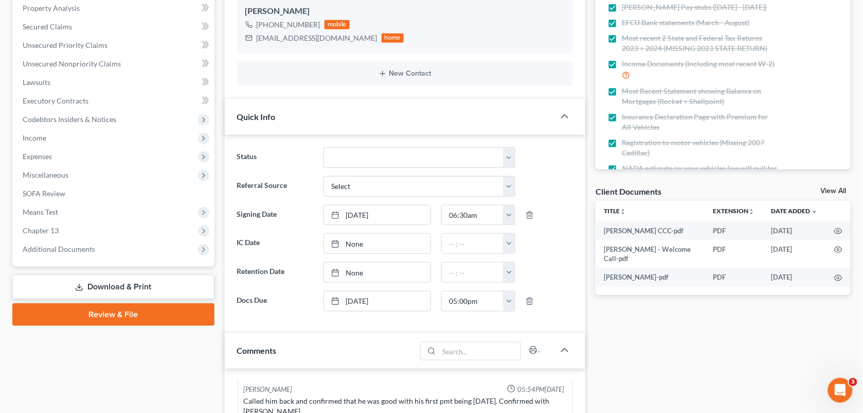
scroll to position [428, 0]
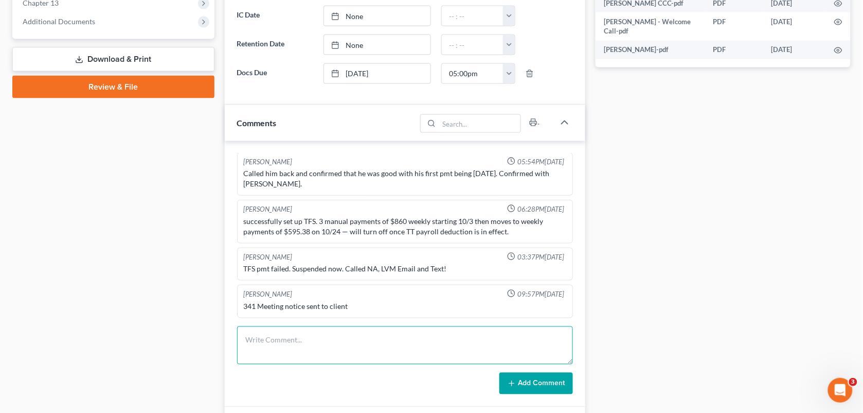
click at [291, 351] on textarea at bounding box center [405, 345] width 337 height 38
click at [276, 338] on textarea at bounding box center [405, 345] width 337 height 38
click at [354, 343] on textarea "[PERSON_NAME] called, his card got frozen. He got a new bank" at bounding box center [405, 345] width 337 height 38
click at [503, 338] on textarea "[PERSON_NAME] called, his card got frozen, that is why TFS had failed. He got a…" at bounding box center [405, 345] width 337 height 38
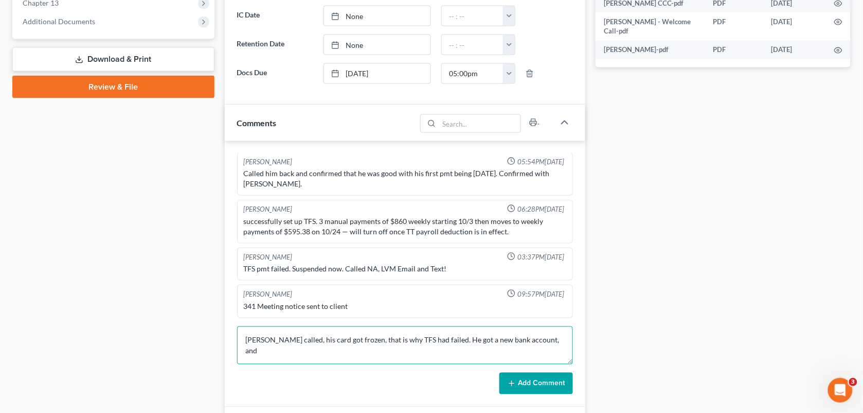
click at [549, 341] on textarea "[PERSON_NAME] called, his card got frozen, that is why TFS had failed. He got a…" at bounding box center [405, 345] width 337 height 38
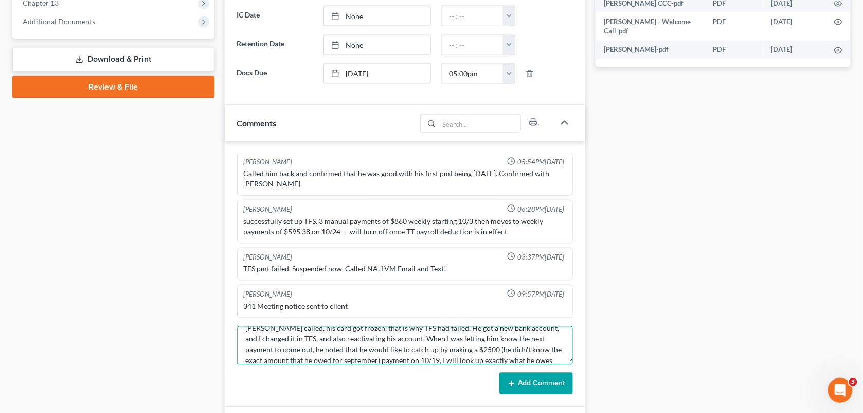
scroll to position [23, 0]
type textarea "[PERSON_NAME] called, his card got frozen, that is why TFS had failed. He got a…"
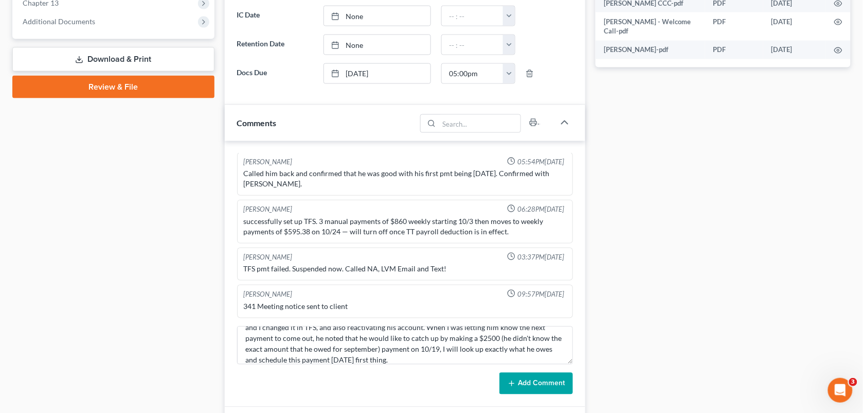
click at [551, 385] on button "Add Comment" at bounding box center [537, 384] width 74 height 22
